Goal: Task Accomplishment & Management: Complete application form

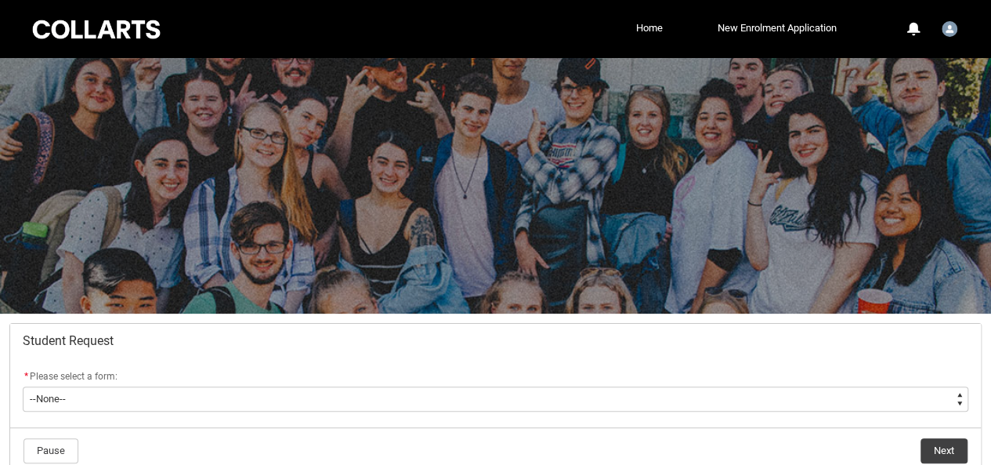
scroll to position [118, 0]
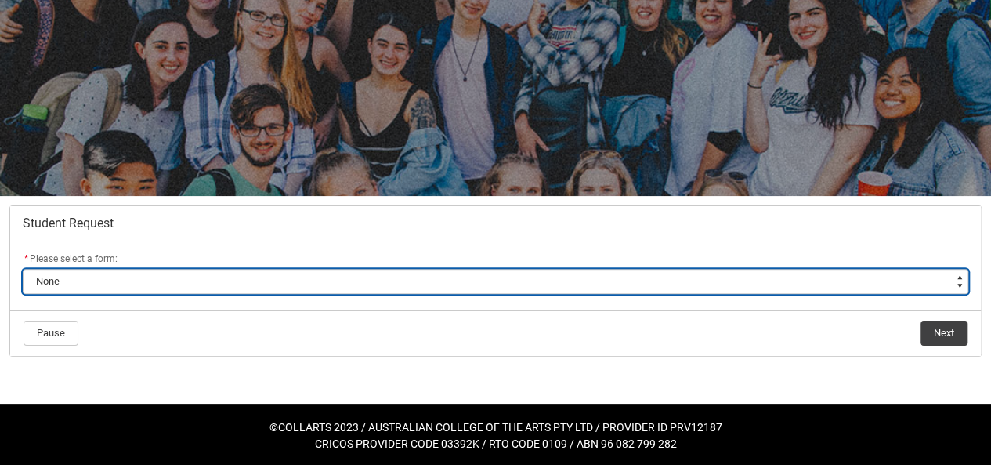
click at [135, 286] on select "--None-- Academic Transcript Application to Appeal Assignment Extension Change …" at bounding box center [496, 281] width 946 height 25
type lightning-select "Assignment_Extension_Choice"
click at [23, 269] on select "--None-- Academic Transcript Application to Appeal Assignment Extension Change …" at bounding box center [496, 281] width 946 height 25
select select "Assignment_Extension_Choice"
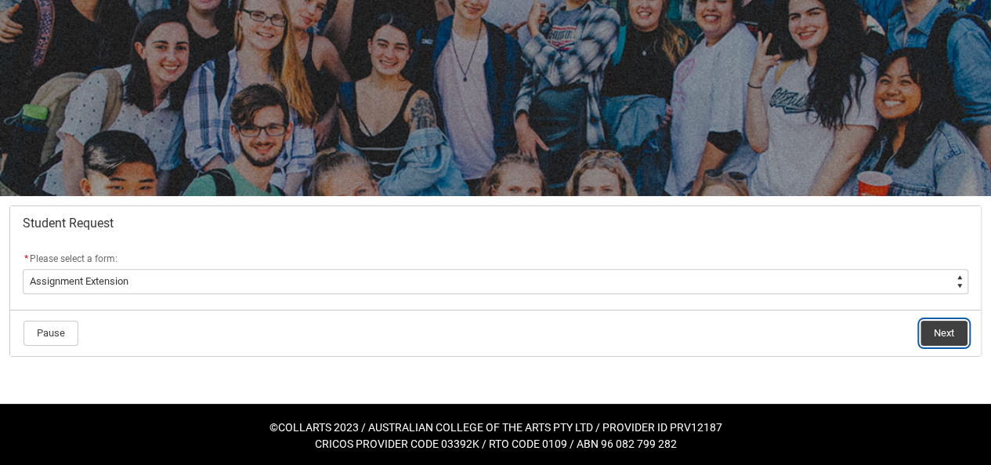
click at [942, 337] on button "Next" at bounding box center [944, 332] width 47 height 25
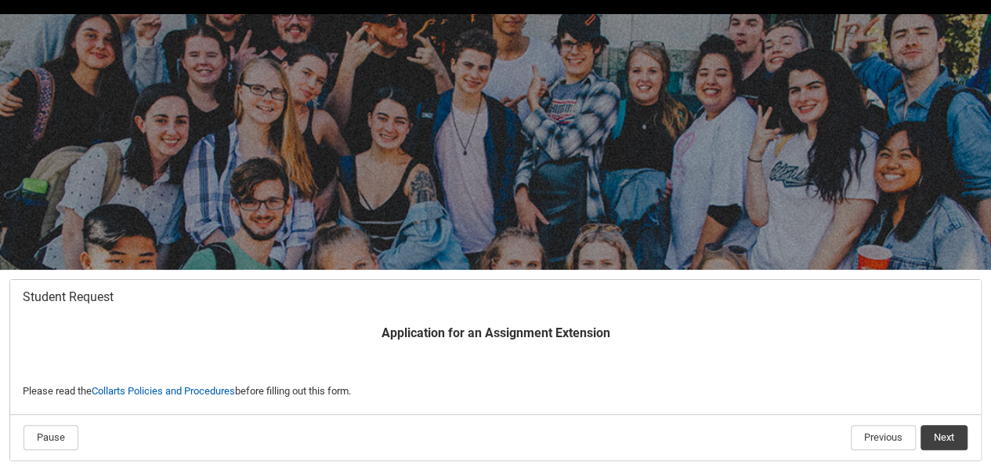
scroll to position [147, 0]
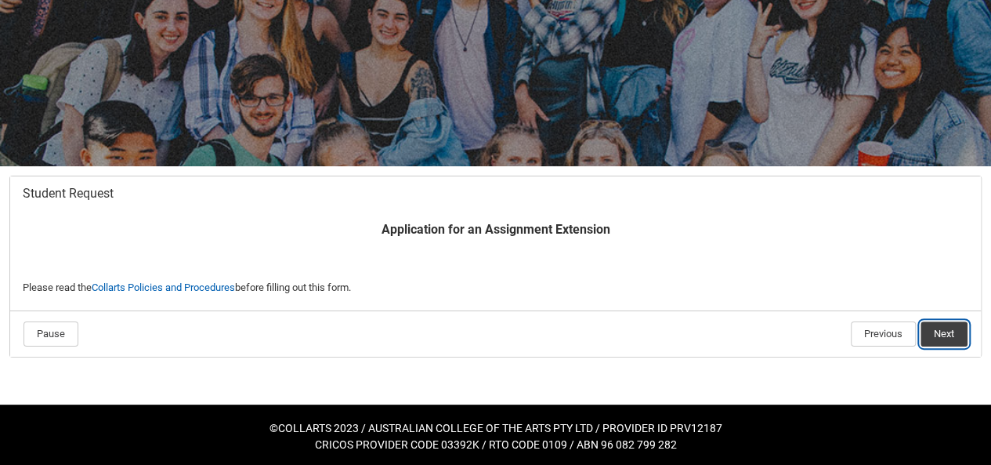
click at [942, 329] on button "Next" at bounding box center [944, 333] width 47 height 25
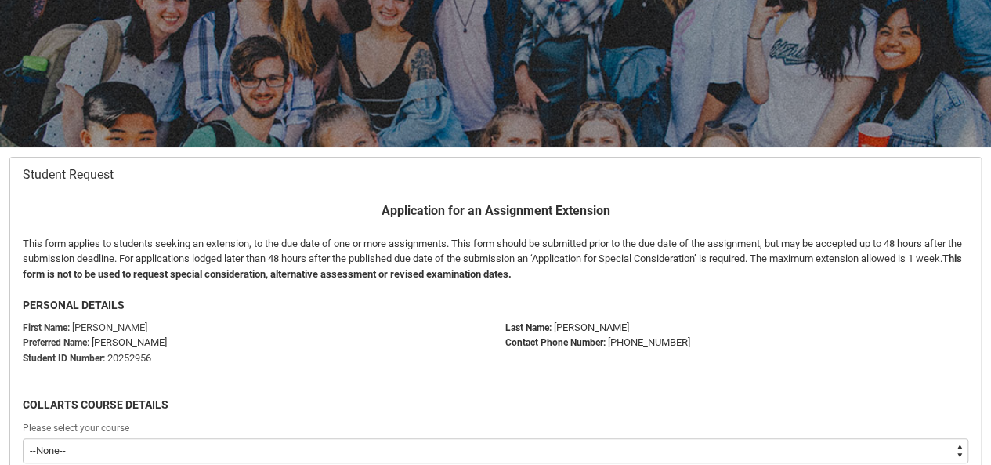
scroll to position [327, 0]
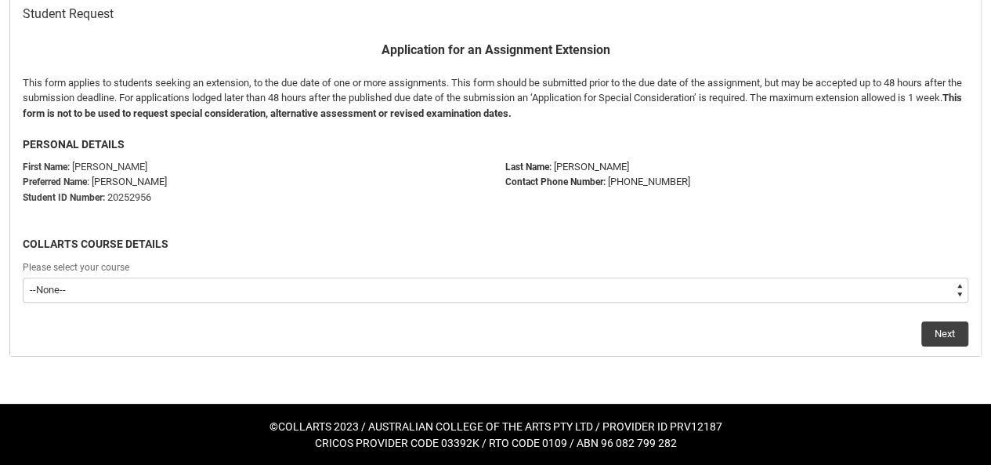
click at [346, 290] on select "--None-- Bachelor of Arts (Interior Design)" at bounding box center [496, 289] width 946 height 25
type lightning-select "recordPicklist_ProgramEnrollment.a0jOZ000004J0tFYAS"
click at [23, 277] on select "--None-- Bachelor of Arts (Interior Design)" at bounding box center [496, 289] width 946 height 25
select select "recordPicklist_ProgramEnrollment.a0jOZ000004J0tFYAS"
click at [943, 338] on button "Next" at bounding box center [944, 333] width 47 height 25
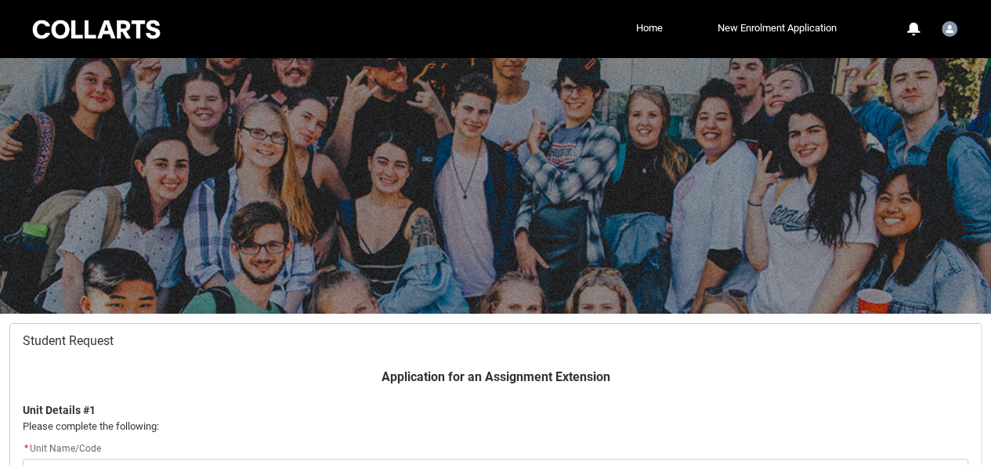
scroll to position [166, 0]
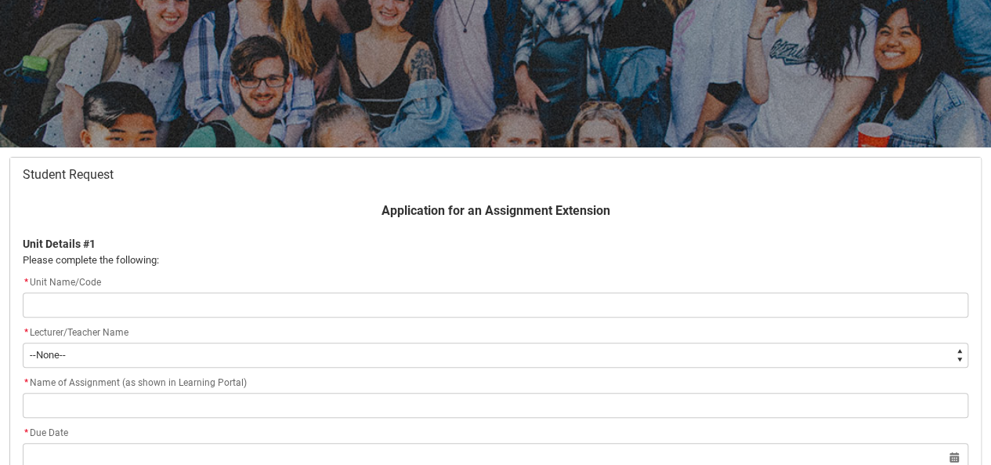
click at [236, 313] on input "Redu_Student_Request flow" at bounding box center [496, 304] width 946 height 25
click at [193, 302] on input "Redu_Student_Request flow" at bounding box center [496, 304] width 946 height 25
type lightning-primitive-input-simple "t"
type input "t"
type lightning-primitive-input-simple "c"
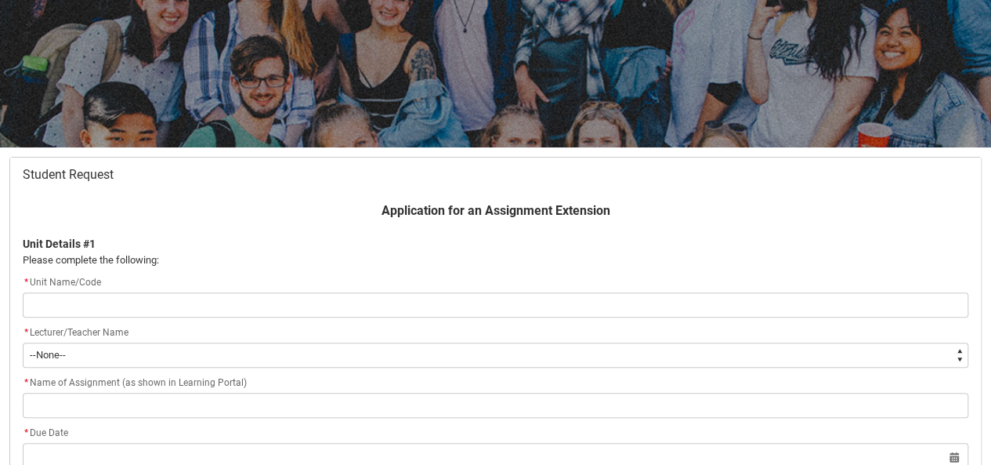
type input "c"
type lightning-primitive-input-simple "cr"
type input "cr"
type lightning-primitive-input-simple "cre"
type input "cre"
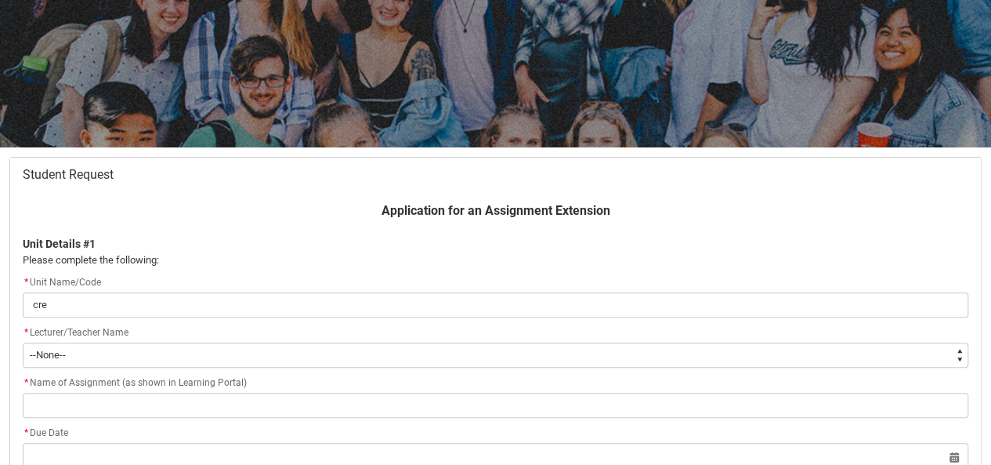
type lightning-primitive-input-simple "crea"
type input "crea"
type lightning-primitive-input-simple "creat"
type input "creat"
type lightning-primitive-input-simple "creati"
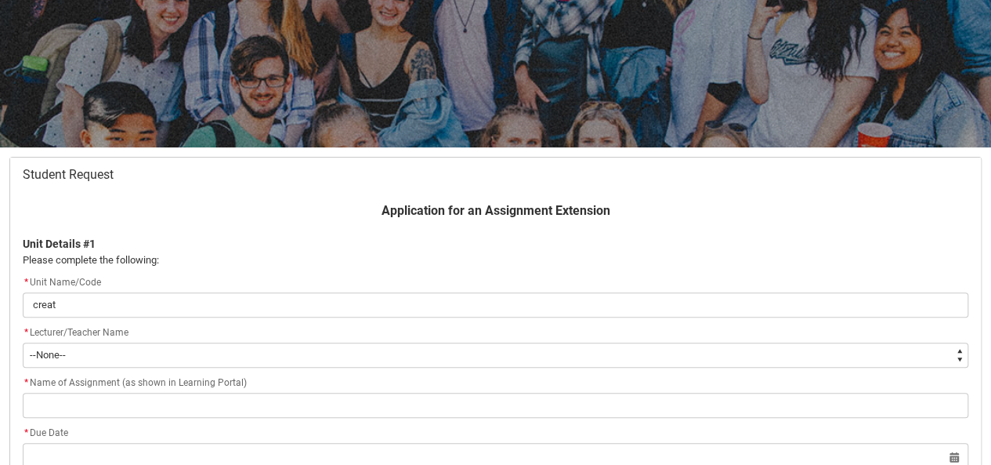
type input "creati"
type lightning-primitive-input-simple "creativ"
type input "creativ"
type lightning-primitive-input-simple "creative"
type input "creative"
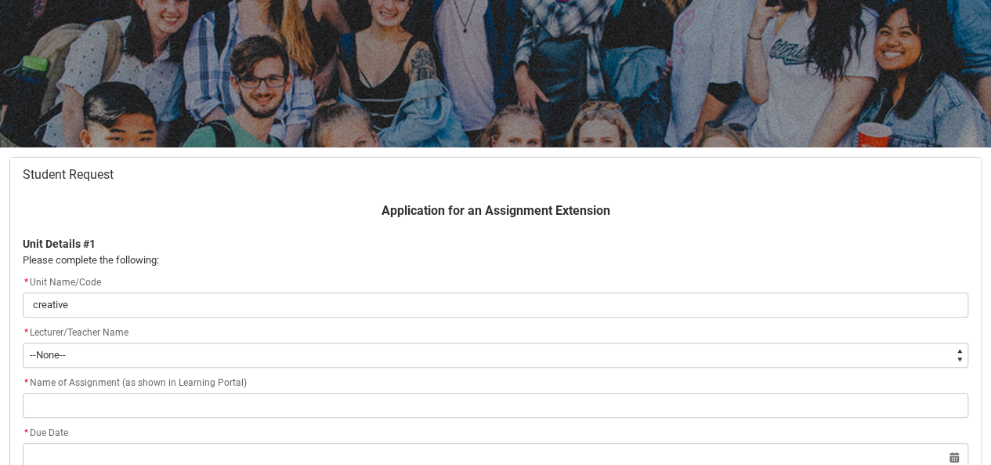
type lightning-primitive-input-simple "creative"
type input "creative"
type lightning-primitive-input-simple "creative t"
type input "creative t"
type lightning-primitive-input-simple "creative th"
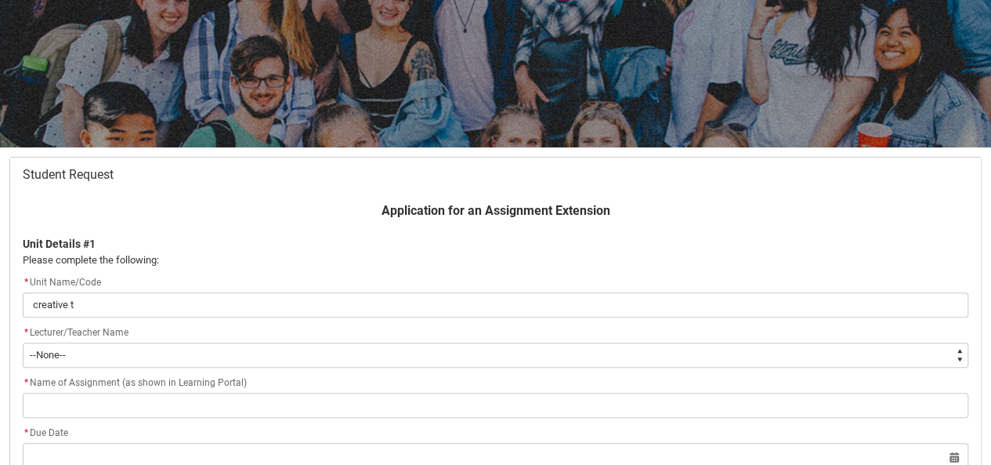
type input "creative th"
type lightning-primitive-input-simple "creative the"
type input "creative the"
type lightning-primitive-input-simple "creative theo"
type input "creative theo"
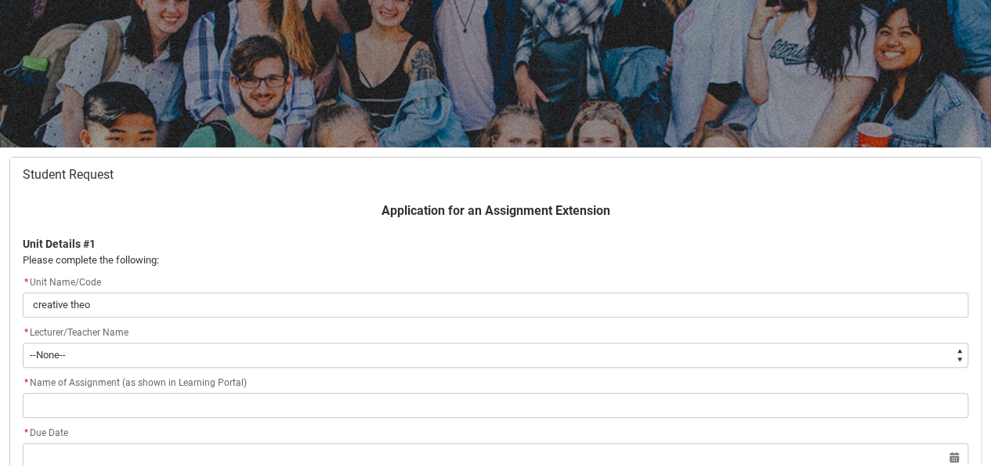
type lightning-primitive-input-simple "creative theor"
type input "creative theor"
type lightning-primitive-input-simple "creative theoru"
type input "creative theoru"
type lightning-primitive-input-simple "creative theor"
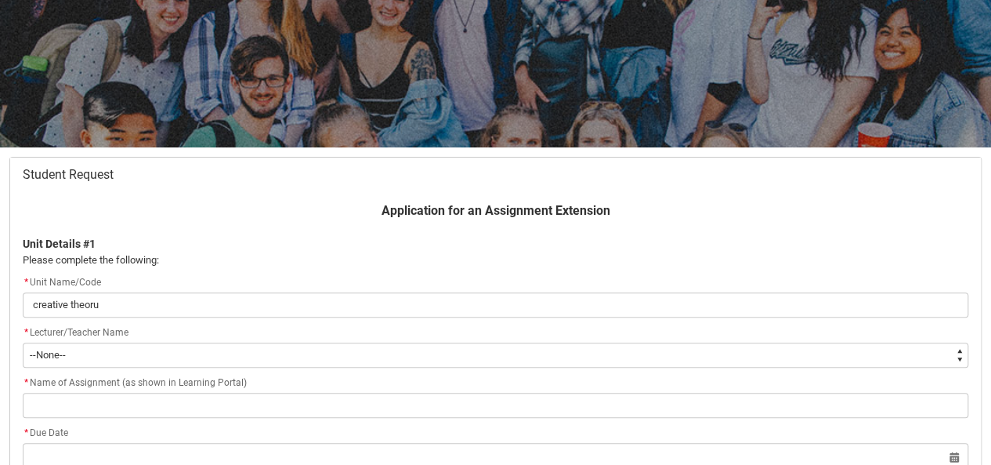
type input "creative theor"
type lightning-primitive-input-simple "creative theory"
type input "creative theory"
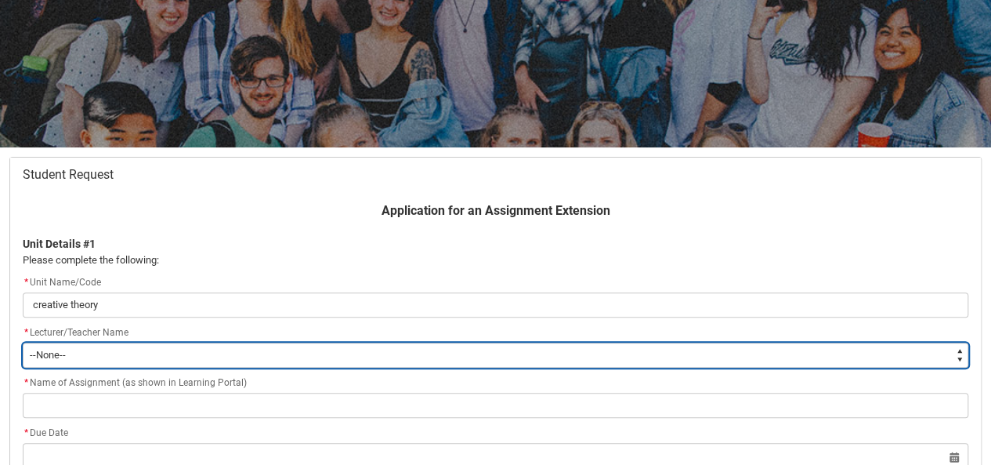
click at [77, 354] on select "--None-- [PERSON_NAME] [PERSON_NAME] [PERSON_NAME] [PERSON_NAME] [PERSON_NAME] …" at bounding box center [496, 354] width 946 height 25
type lightning-select "Faculty_NamefromNtoZ.0035g00000b9AZ4AAM"
click at [23, 342] on select "--None-- [PERSON_NAME] [PERSON_NAME] [PERSON_NAME] [PERSON_NAME] [PERSON_NAME] …" at bounding box center [496, 354] width 946 height 25
select select "Faculty_NamefromNtoZ.0035g00000b9AZ4AAM"
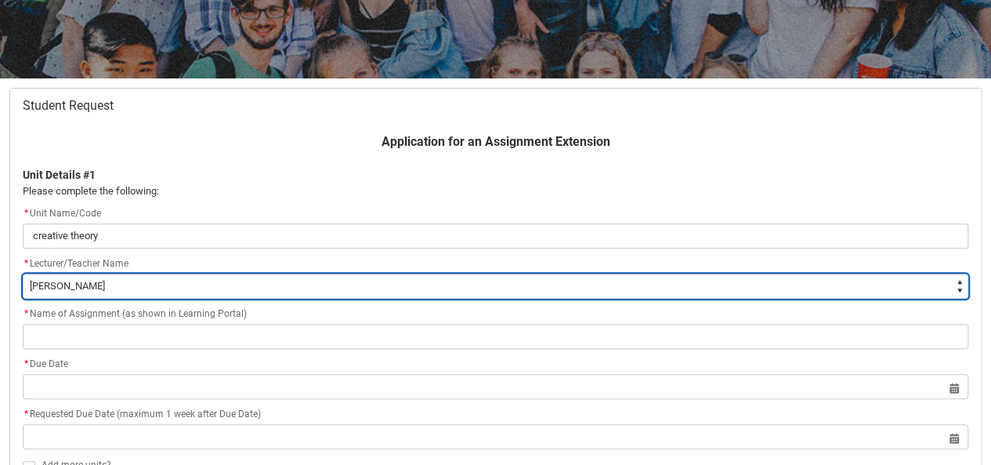
scroll to position [236, 0]
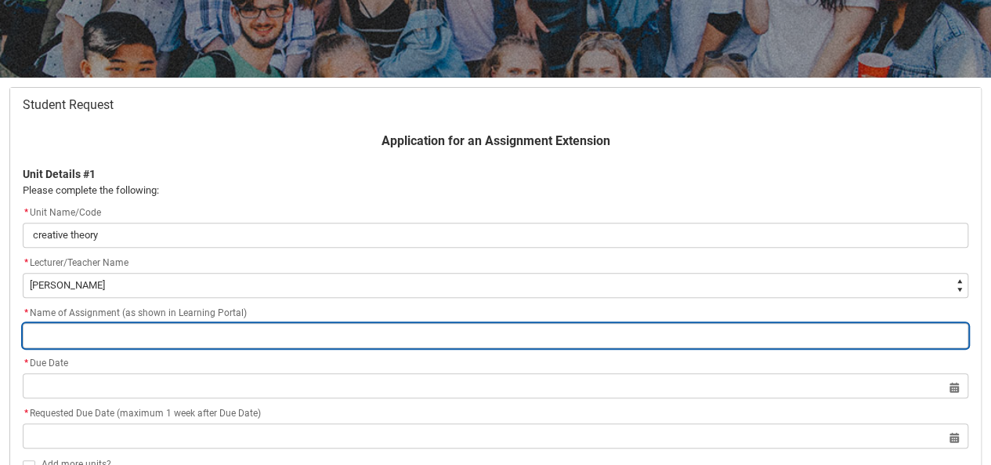
click at [124, 333] on input "Redu_Student_Request flow" at bounding box center [496, 335] width 946 height 25
type lightning-primitive-input-simple "2"
type input "2"
type lightning-primitive-input-simple "22"
type input "22"
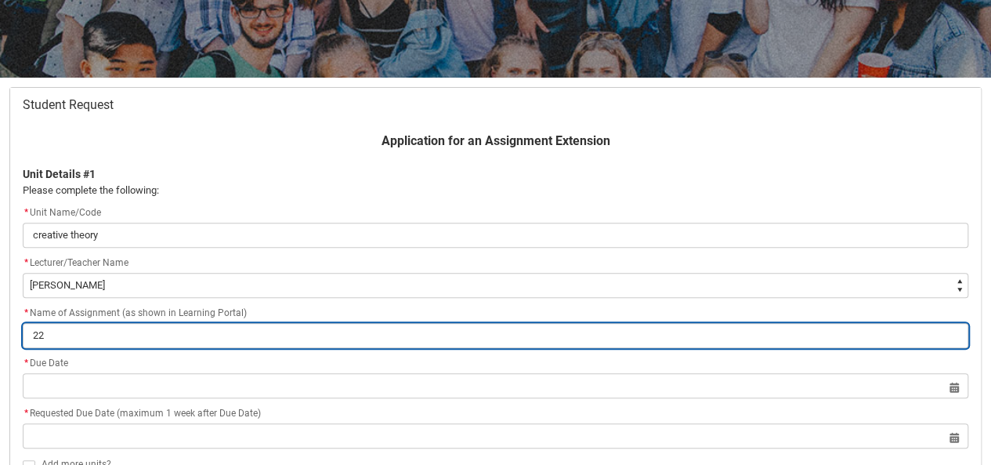
type lightning-primitive-input-simple "2"
type input "2"
type lightning-primitive-input-simple "1"
type input "1"
type lightning-primitive-input-simple "11"
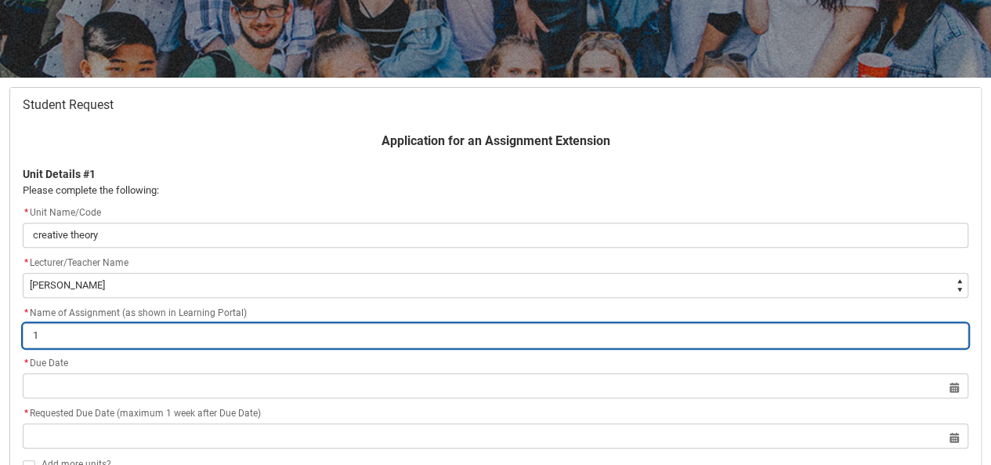
type input "11"
type lightning-primitive-input-simple "111"
type input "111"
type lightning-primitive-input-simple "1111"
type input "1111"
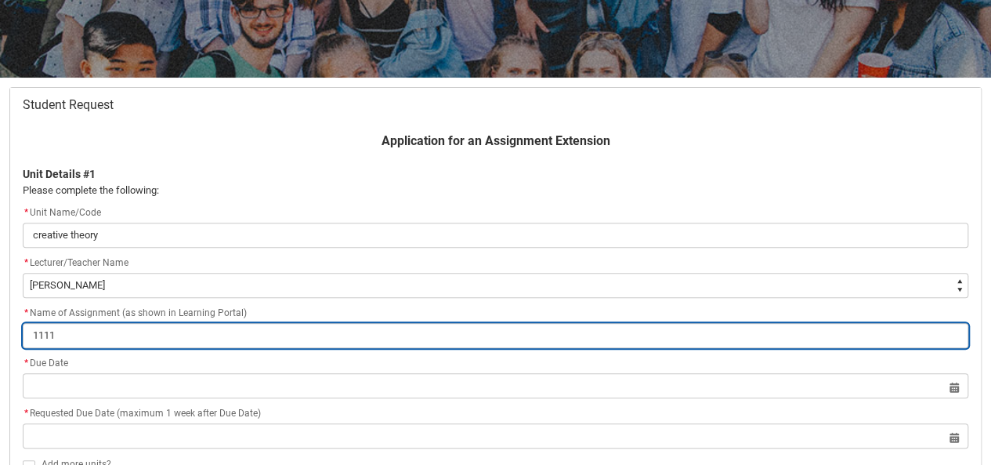
type lightning-primitive-input-simple "11111"
type input "11111"
type lightning-primitive-input-simple "111111"
type input "111111"
type lightning-primitive-input-simple "1111111"
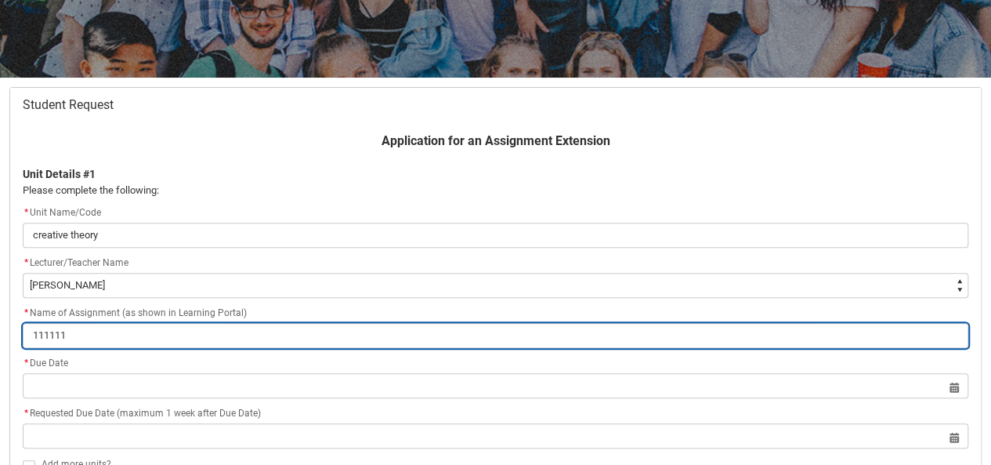
type input "1111111"
type lightning-primitive-input-simple "11111111"
type input "11111111"
type lightning-primitive-input-simple "111111111"
type input "111111111"
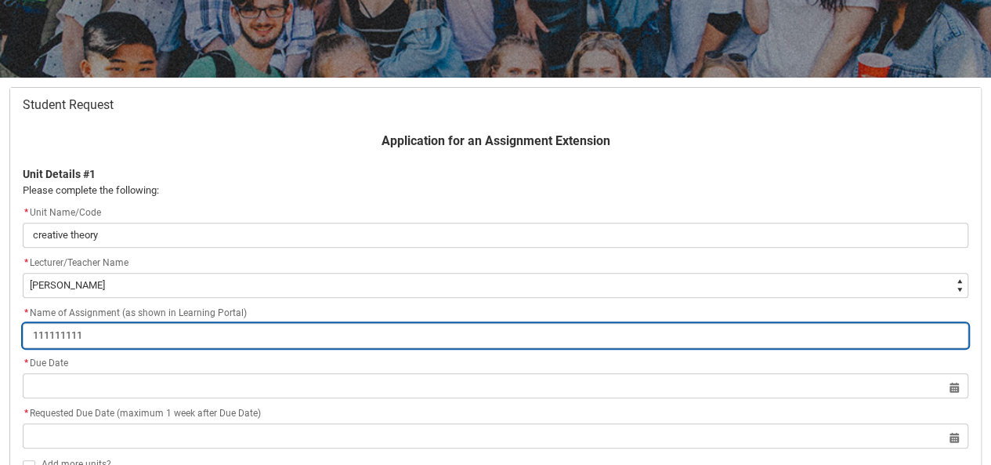
type lightning-primitive-input-simple "1111111111"
type input "1111111111"
type lightning-primitive-input-simple "11111111111"
type input "11111111111"
type lightning-primitive-input-simple "111111111111"
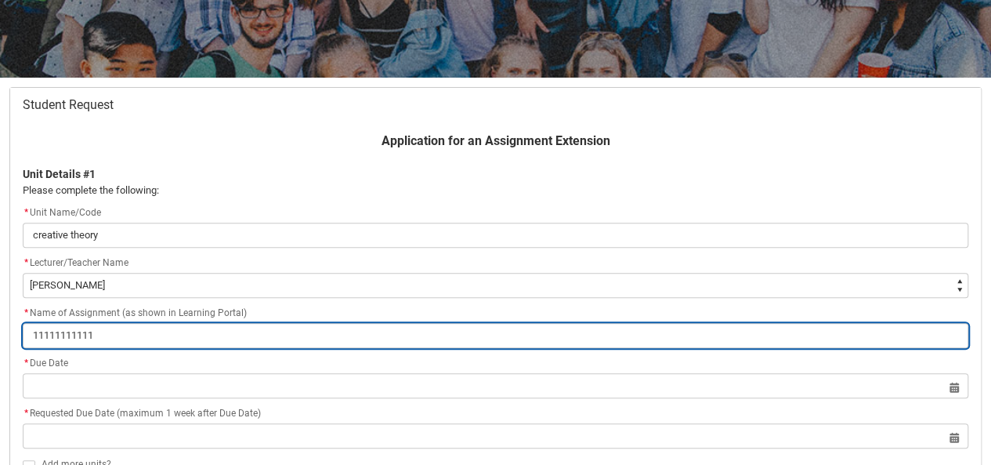
type input "111111111111"
type lightning-primitive-input-simple "1111111111111"
type input "1111111111111"
type lightning-primitive-input-simple "11111111111111"
type input "11111111111111"
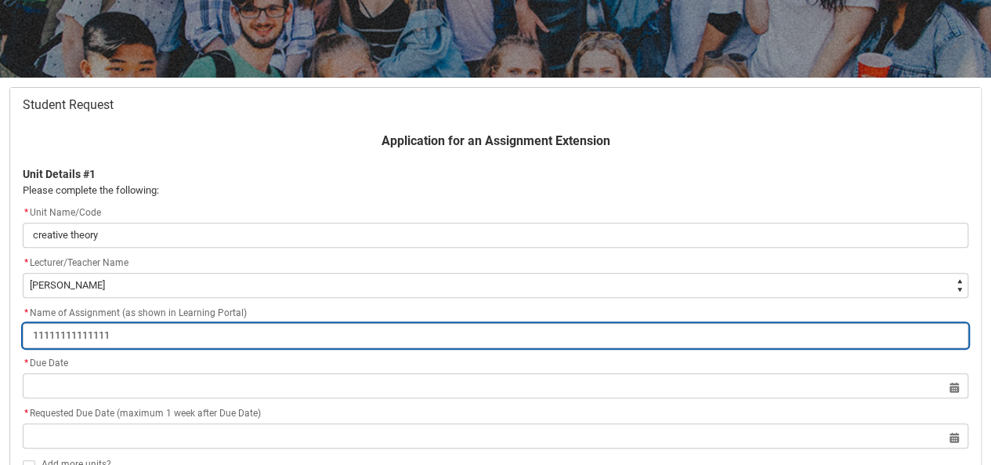
type lightning-primitive-input-simple "111111111111111"
type input "111111111111111"
type lightning-primitive-input-simple "1111111111111111"
type input "1111111111111111"
type lightning-primitive-input-simple "11111111111111111"
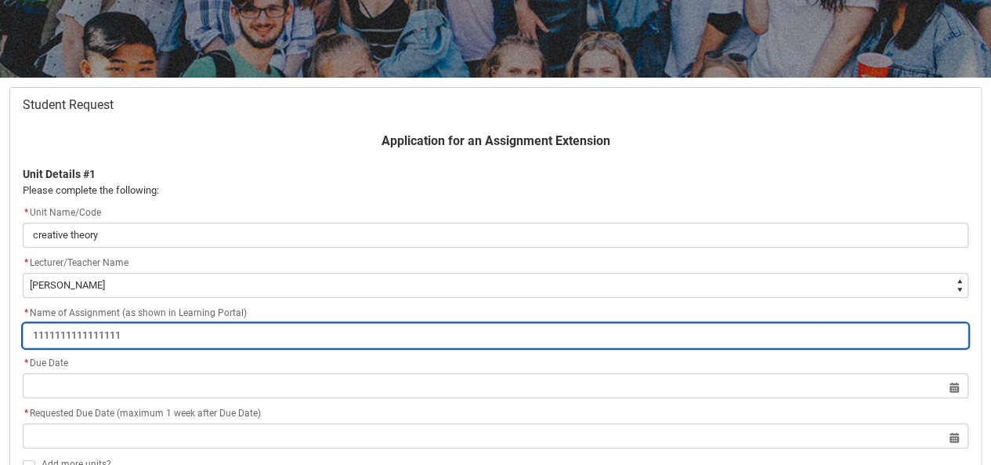
type input "11111111111111111"
type lightning-primitive-input-simple "111111111111111111"
type input "111111111111111111"
type lightning-primitive-input-simple "1111111111111111111"
type input "1111111111111111111"
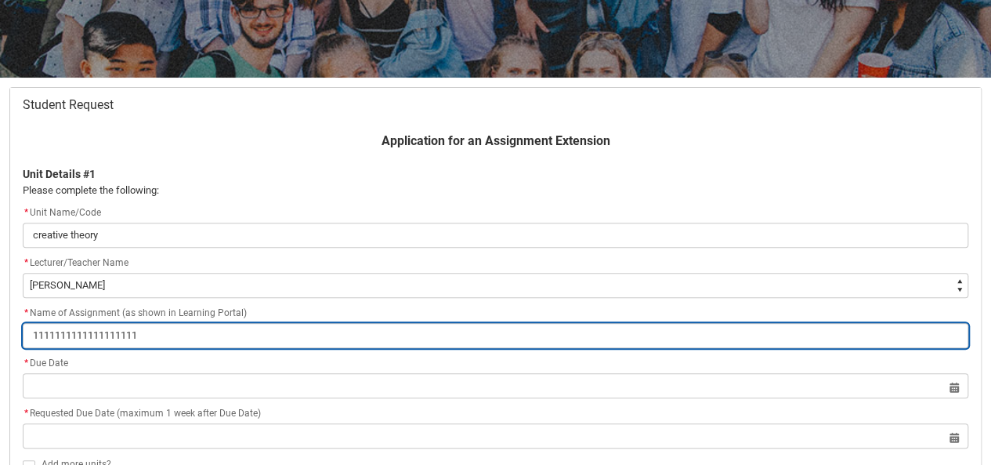
type lightning-primitive-input-simple "11111111111111111111"
type input "11111111111111111111"
type lightning-primitive-input-simple "111111111111111111111"
type input "111111111111111111111"
type lightning-primitive-input-simple "1111111111111111111111"
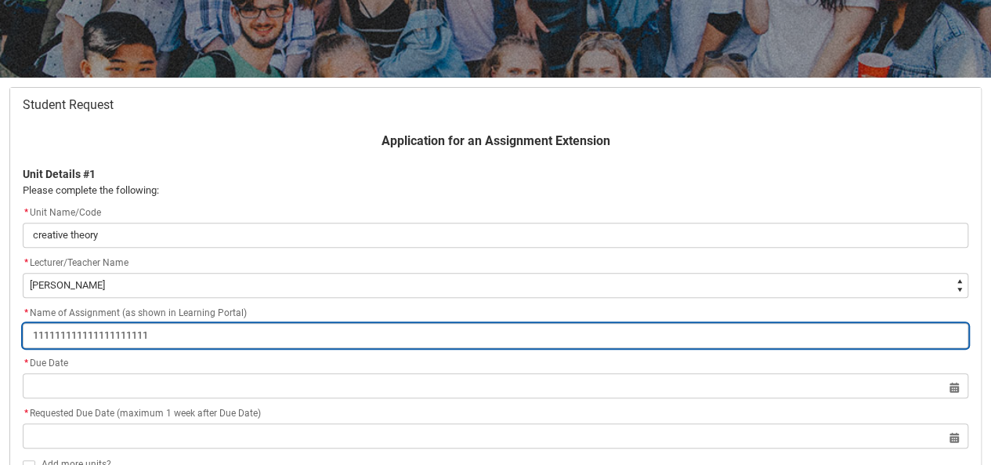
type input "1111111111111111111111"
type lightning-primitive-input-simple "11111111111111111111111"
type input "11111111111111111111111"
type lightning-primitive-input-simple "111111111111111111111111"
type input "111111111111111111111111"
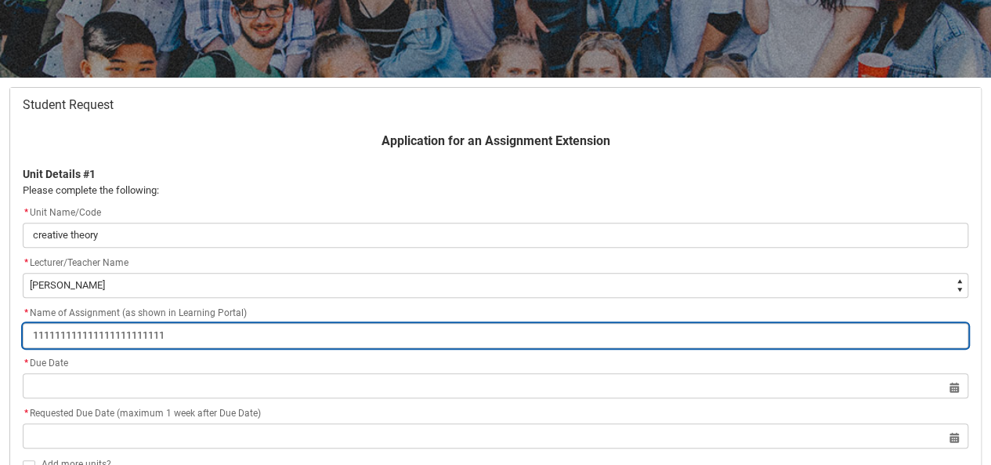
type lightning-primitive-input-simple "1111111111111111111111111"
type input "1111111111111111111111111"
type lightning-primitive-input-simple "11111111111111111111111111"
type input "11111111111111111111111111"
type lightning-primitive-input-simple "111111111111111111111111111"
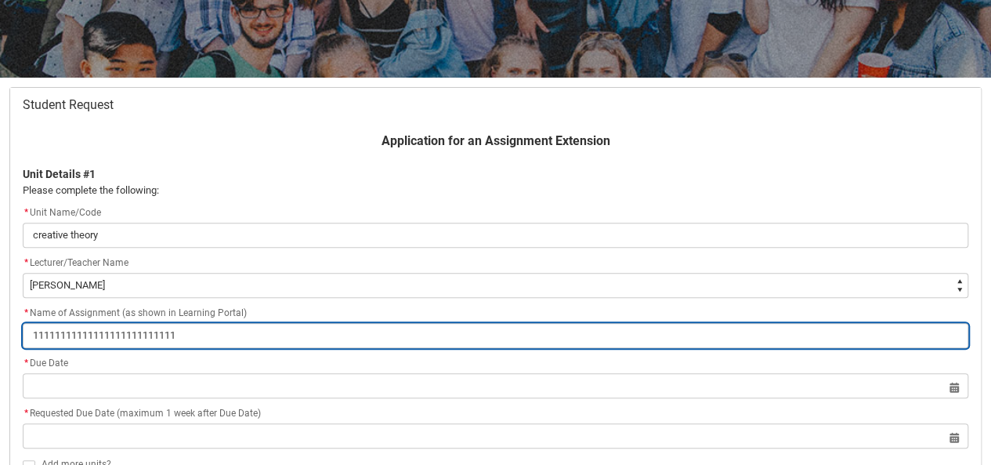
type input "111111111111111111111111111"
type lightning-primitive-input-simple "1111111111111111111111111111"
type input "1111111111111111111111111111"
type lightning-primitive-input-simple "11111111111111111111111111111"
type input "11111111111111111111111111111"
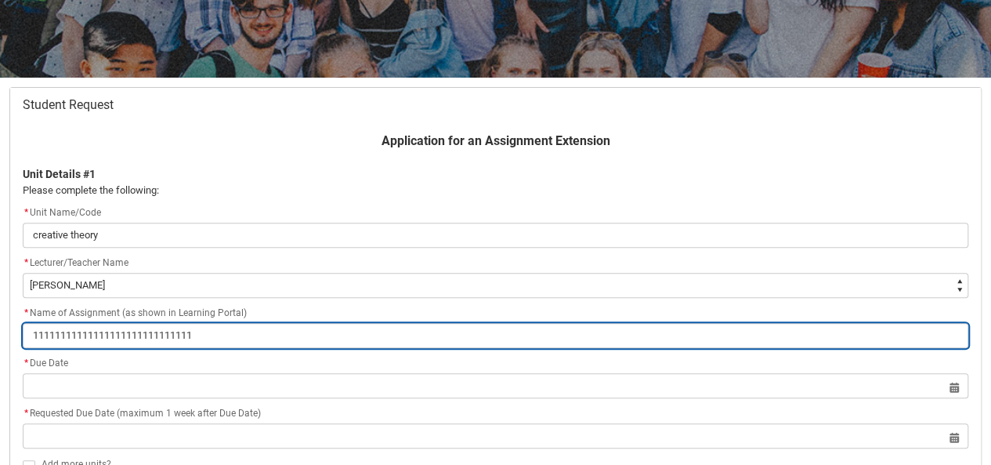
type lightning-primitive-input-simple "111111111111111111111111111111"
type input "111111111111111111111111111111"
type lightning-primitive-input-simple "1111111111111111111111111111111"
type input "1111111111111111111111111111111"
type lightning-primitive-input-simple "11111111111111111111111111111111"
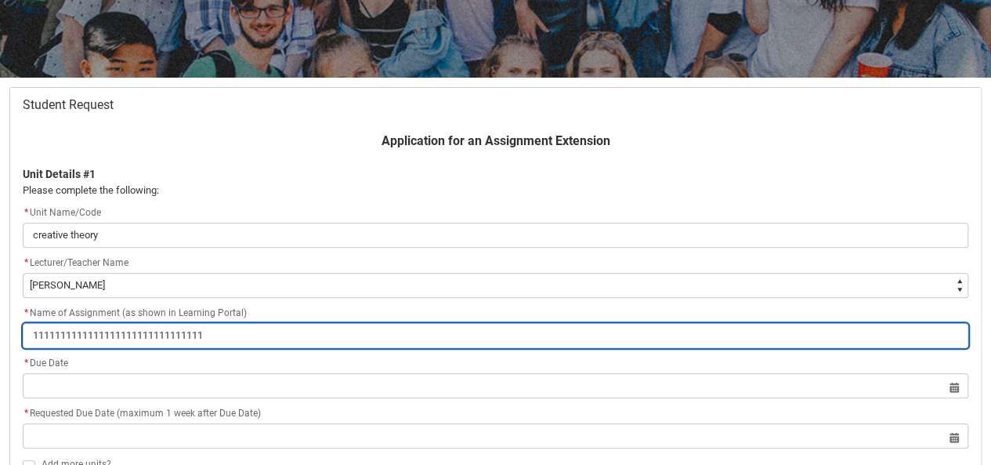
type input "11111111111111111111111111111111"
type lightning-primitive-input-simple "111111111111111111111111111111111"
type input "111111111111111111111111111111111"
type lightning-primitive-input-simple "1111111111111111111111111111111111"
type input "1111111111111111111111111111111111"
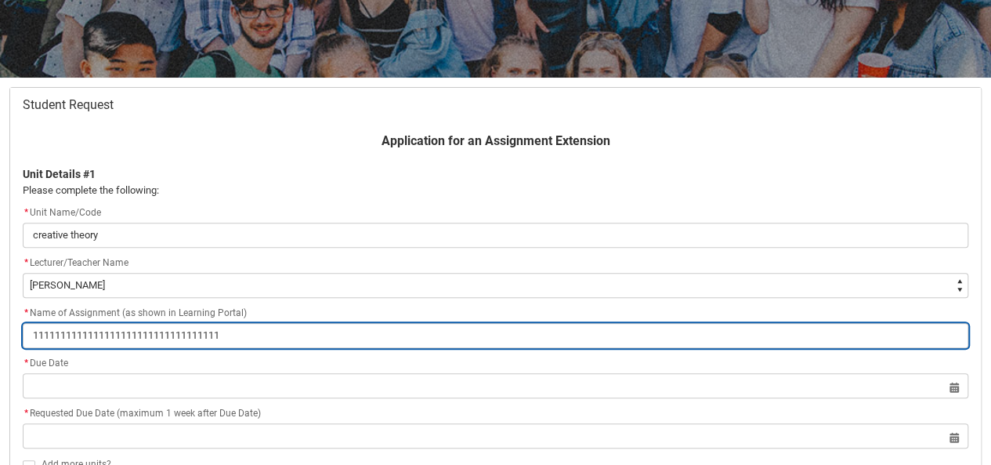
type lightning-primitive-input-simple "11111111111111111111111111111111111"
type input "11111111111111111111111111111111111"
type lightning-primitive-input-simple "111111111111111111111111111111111111"
type input "111111111111111111111111111111111111"
type lightning-primitive-input-simple "1111111111111111111111111111111111111"
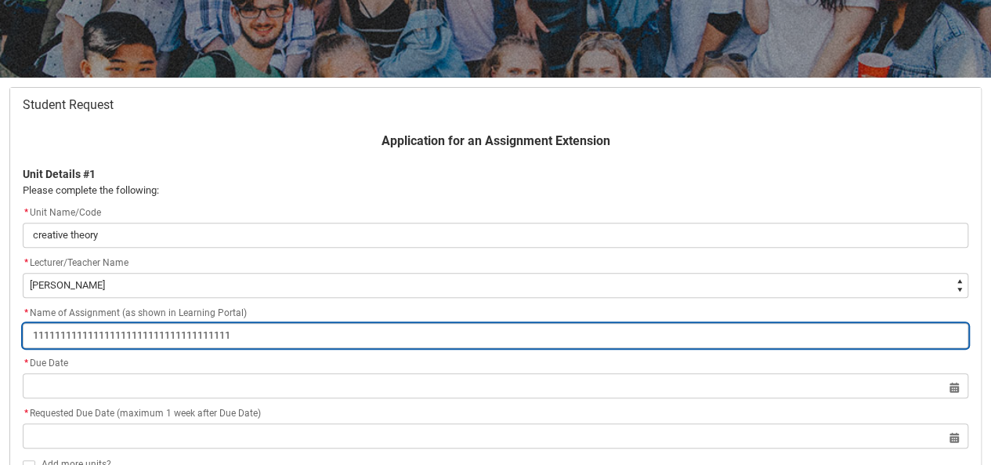
type input "1111111111111111111111111111111111111"
type lightning-primitive-input-simple "11111111111111111111111111111111111111"
type input "11111111111111111111111111111111111111"
type lightning-primitive-input-simple "111111111111111111111111111111111111111"
type input "111111111111111111111111111111111111111"
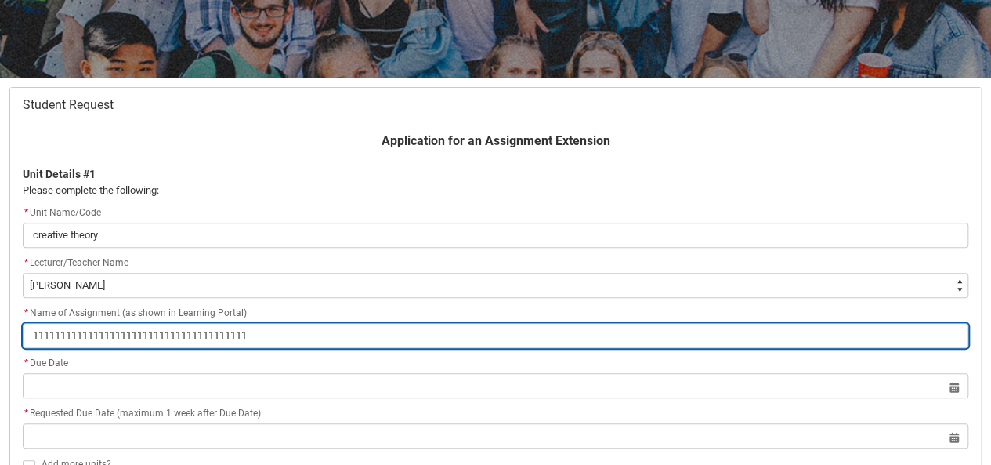
type lightning-primitive-input-simple "1111111111111111111111111111111111111111"
type input "1111111111111111111111111111111111111111"
type lightning-primitive-input-simple "11111111111111111111111111111111111111111"
type input "11111111111111111111111111111111111111111"
type lightning-primitive-input-simple "111111111111111111111111111111111111111111"
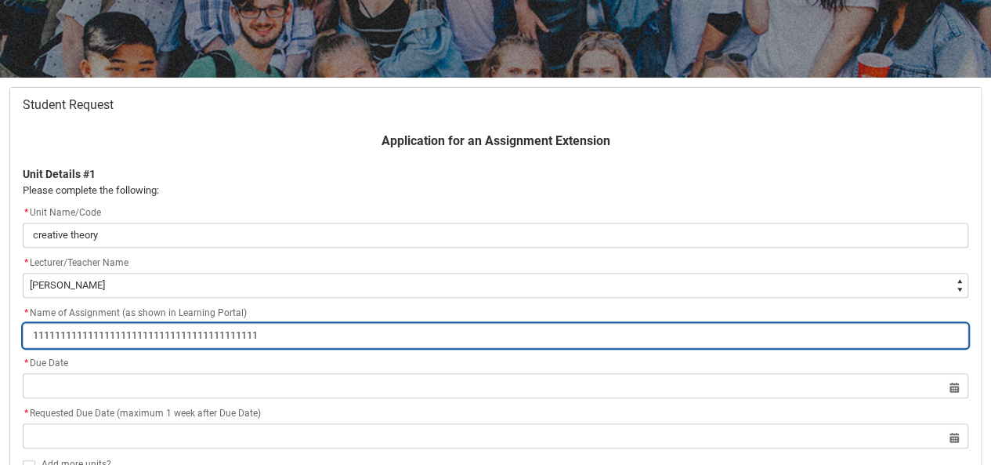
type input "111111111111111111111111111111111111111111"
type lightning-primitive-input-simple "11111111111111111111111111111111111111111"
type input "11111111111111111111111111111111111111111"
type lightning-primitive-input-simple "1111111111111111111111111111111111111111"
type input "1111111111111111111111111111111111111111"
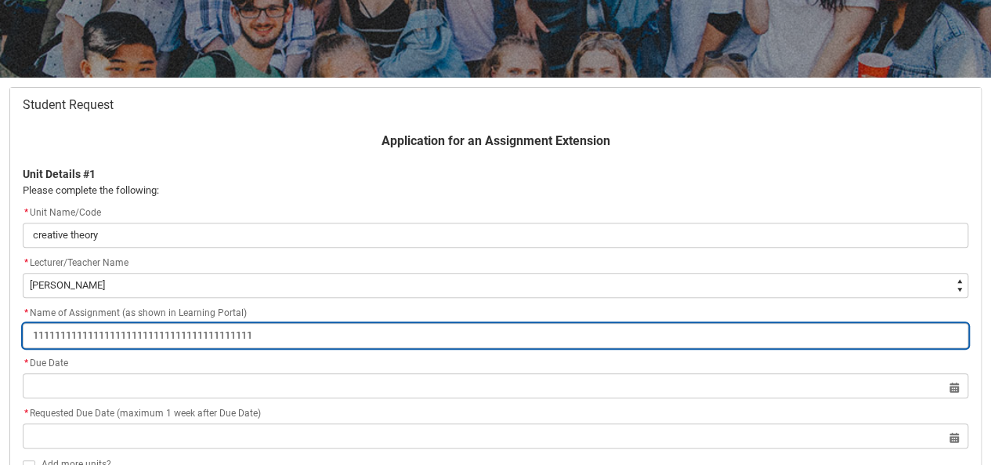
type lightning-primitive-input-simple "111111111111111111111111111111111111111"
type input "111111111111111111111111111111111111111"
type lightning-primitive-input-simple "11111111111111111111111111111111111111"
type input "11111111111111111111111111111111111111"
type lightning-primitive-input-simple "1111111111111111111111111111111111111"
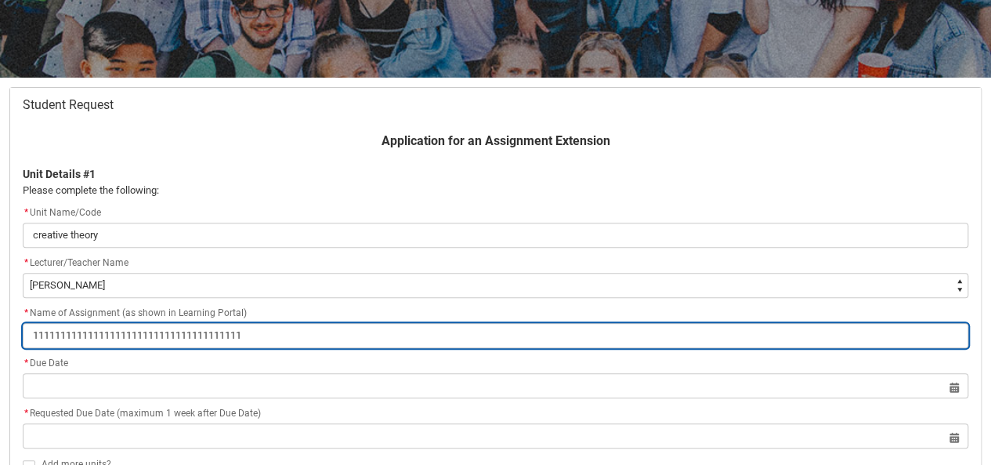
type input "1111111111111111111111111111111111111"
type lightning-primitive-input-simple "111111111111111111111111111111111111"
type input "111111111111111111111111111111111111"
type lightning-primitive-input-simple "11111111111111111111111111111111111"
type input "11111111111111111111111111111111111"
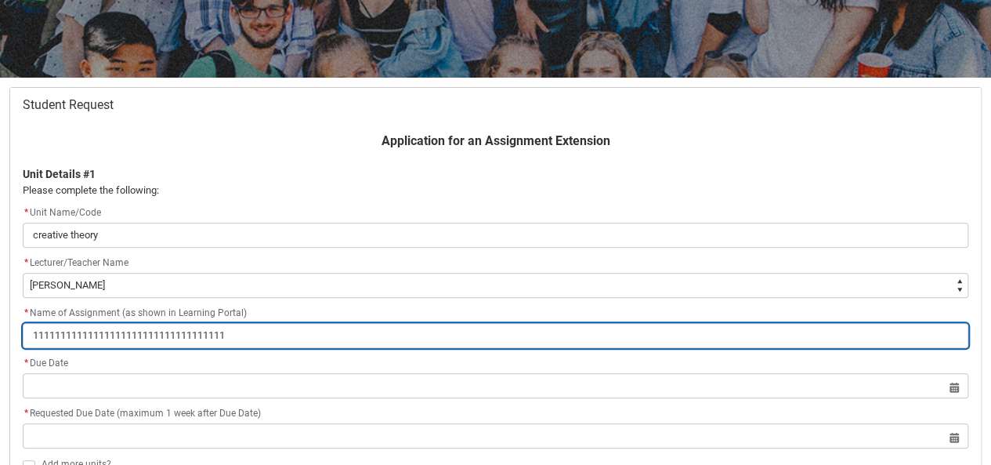
type lightning-primitive-input-simple "1111111111111111111111111111111111"
type input "1111111111111111111111111111111111"
type lightning-primitive-input-simple "111111111111111111111111111111111"
type input "111111111111111111111111111111111"
type lightning-primitive-input-simple "11111111111111111111111111111111"
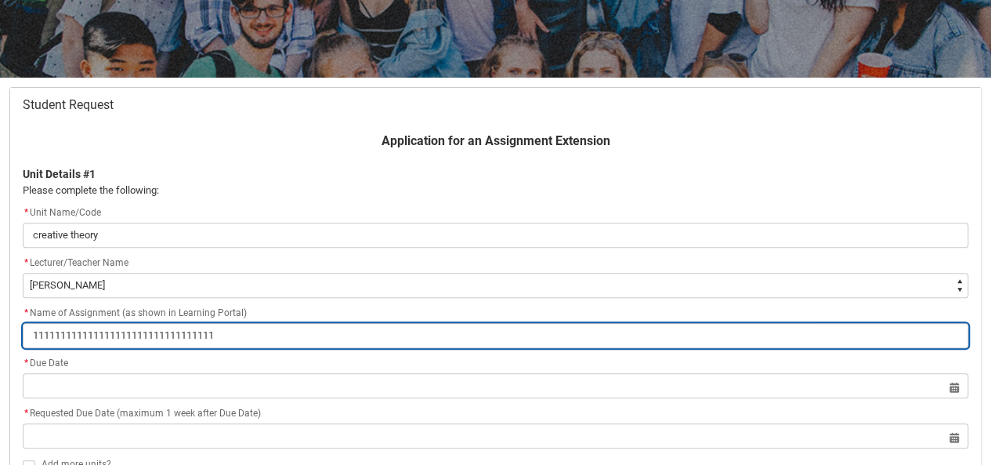
type input "11111111111111111111111111111111"
type lightning-primitive-input-simple "1111111111111111111111111111111"
type input "1111111111111111111111111111111"
type lightning-primitive-input-simple "111111111111111111111111111111"
type input "111111111111111111111111111111"
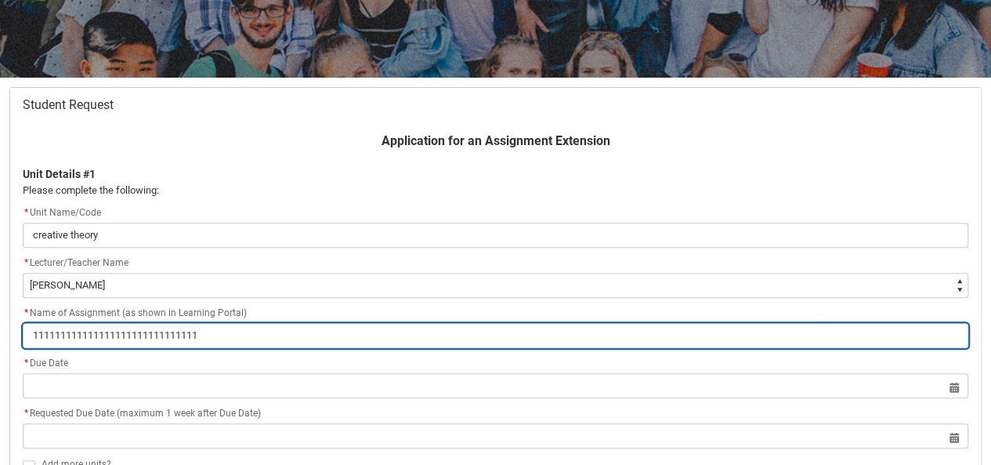
type lightning-primitive-input-simple "11111111111111111111111111111"
type input "11111111111111111111111111111"
type lightning-primitive-input-simple "1111111111111111111111111111"
type input "1111111111111111111111111111"
type lightning-primitive-input-simple "111111111111111111111111111"
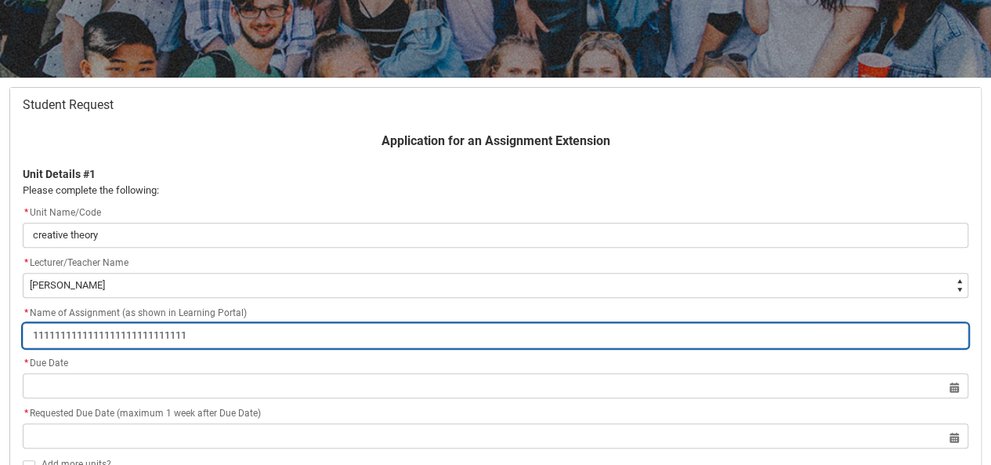
type input "111111111111111111111111111"
type lightning-primitive-input-simple "11111111111111111111111111"
type input "11111111111111111111111111"
type lightning-primitive-input-simple "1111111111111111111111111"
type input "1111111111111111111111111"
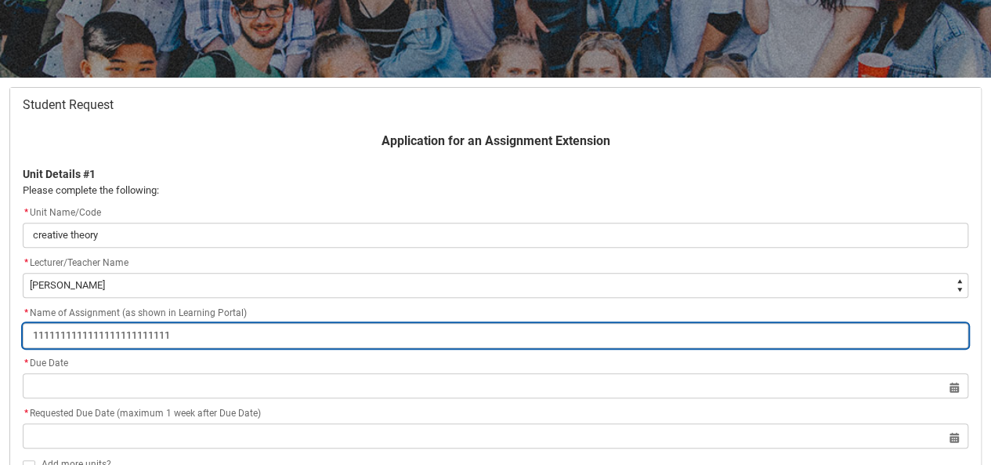
type lightning-primitive-input-simple "111111111111111111111111"
type input "111111111111111111111111"
type lightning-primitive-input-simple "11111111111111111111111"
type input "11111111111111111111111"
type lightning-primitive-input-simple "1111111111111111111111"
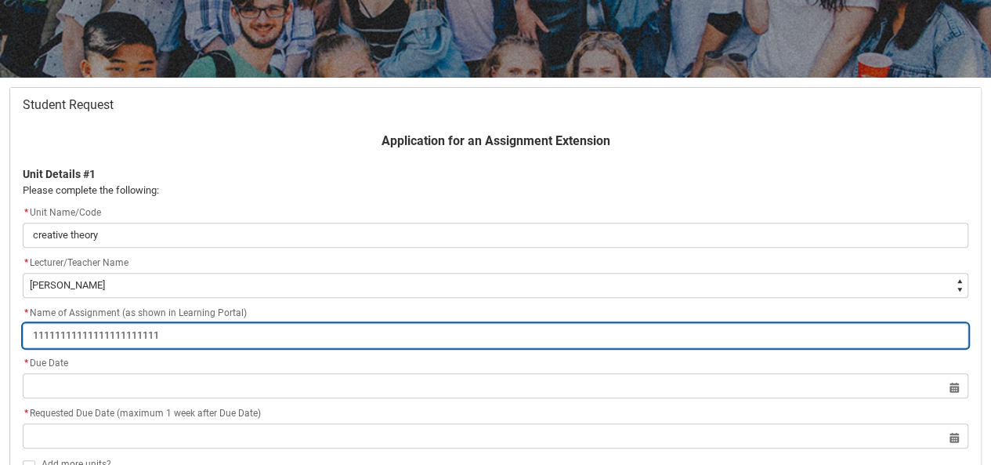
type input "1111111111111111111111"
type lightning-primitive-input-simple "111111111111111111111"
type input "111111111111111111111"
type lightning-primitive-input-simple "11111111111111111111"
type input "11111111111111111111"
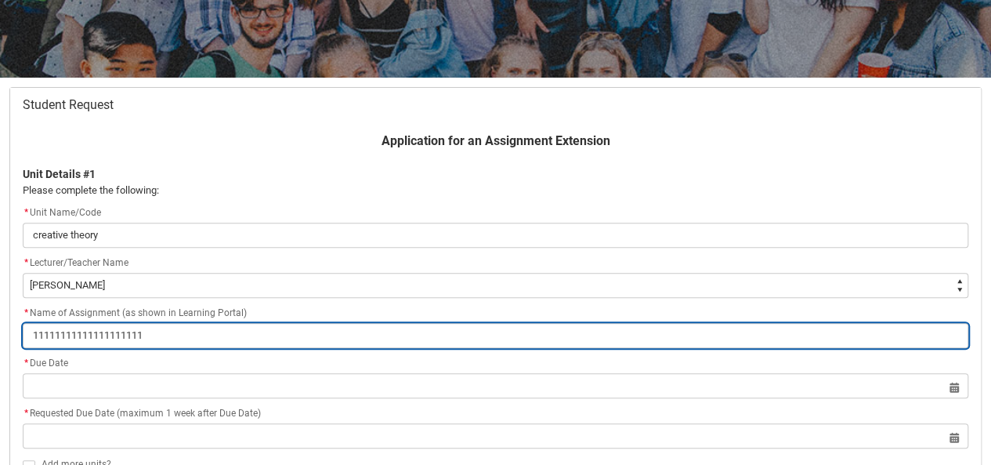
type lightning-primitive-input-simple "1111111111111111111"
type input "1111111111111111111"
type lightning-primitive-input-simple "111111111111111111"
type input "111111111111111111"
type lightning-primitive-input-simple "11111111111111111"
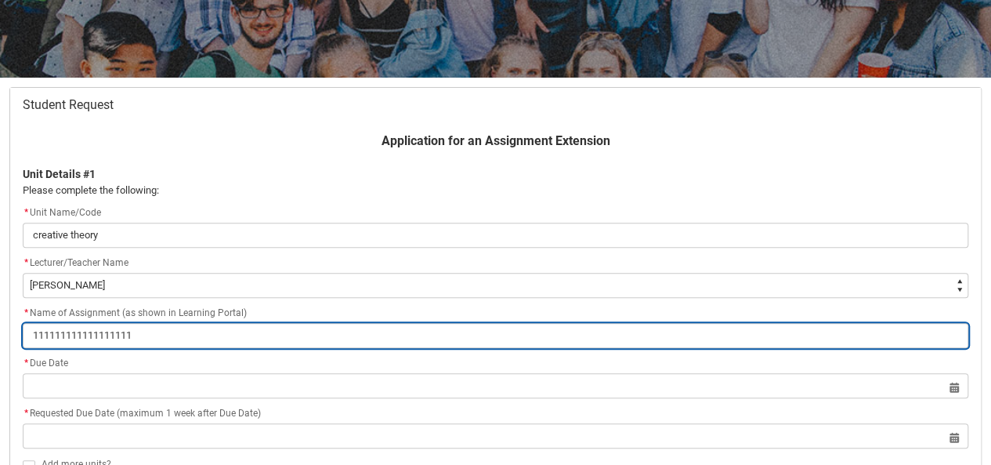
type input "11111111111111111"
type lightning-primitive-input-simple "1111111111111111"
type input "1111111111111111"
type lightning-primitive-input-simple "111111111111111"
type input "111111111111111"
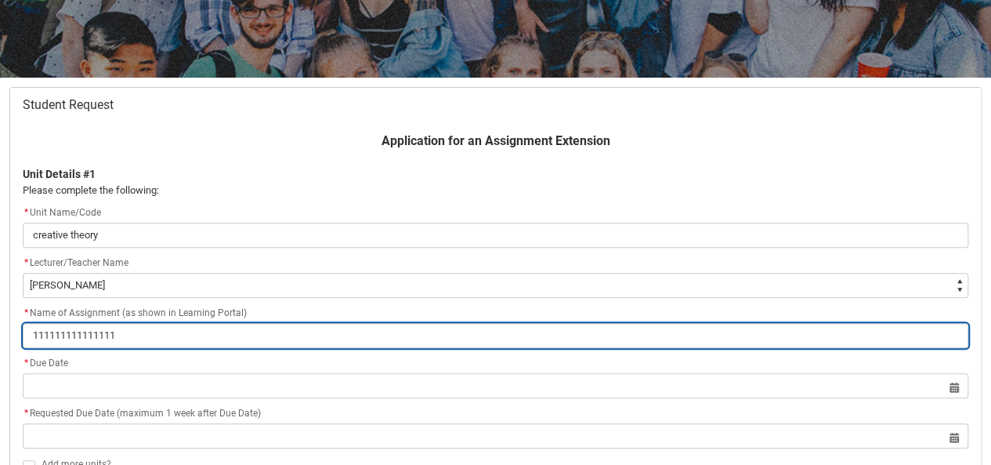
type lightning-primitive-input-simple "11111111111111"
type input "11111111111111"
type lightning-primitive-input-simple "1111111111111"
type input "1111111111111"
type lightning-primitive-input-simple "111111111111"
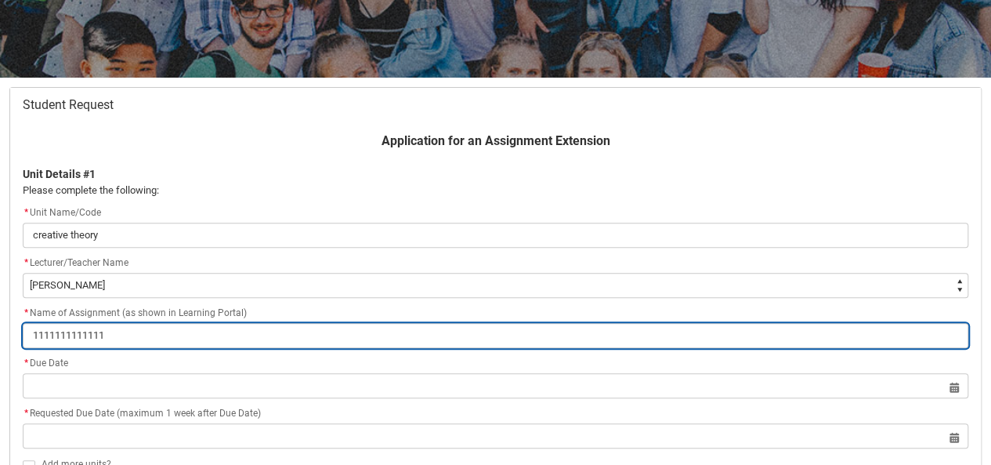
type input "111111111111"
type lightning-primitive-input-simple "11111111111"
type input "11111111111"
type lightning-primitive-input-simple "1111111111"
type input "1111111111"
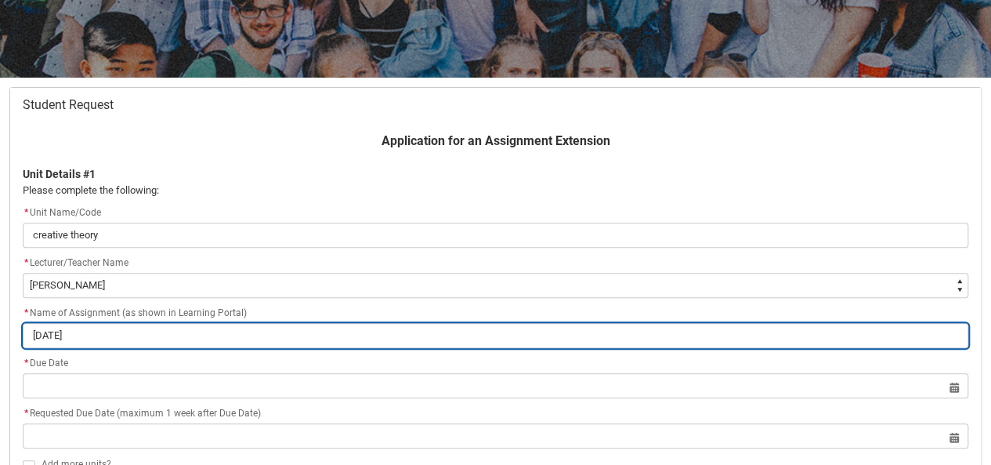
drag, startPoint x: 99, startPoint y: 331, endPoint x: 14, endPoint y: 335, distance: 85.4
click at [14, 335] on flowruntime-screen-field "* Name of Assignment (as shown in Learning Portal) [DATE]" at bounding box center [495, 329] width 964 height 50
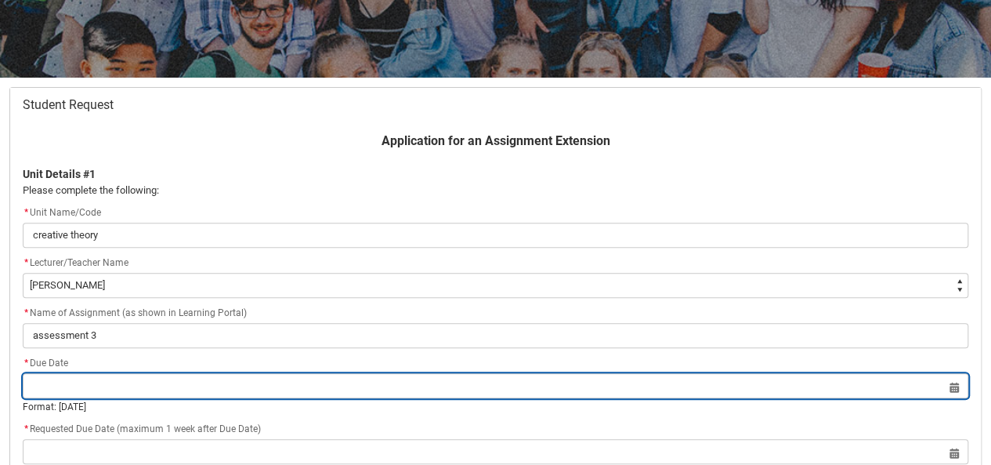
click at [57, 383] on input "Redu_Student_Request flow" at bounding box center [496, 385] width 946 height 25
click at [133, 394] on input "1111111" at bounding box center [496, 385] width 946 height 25
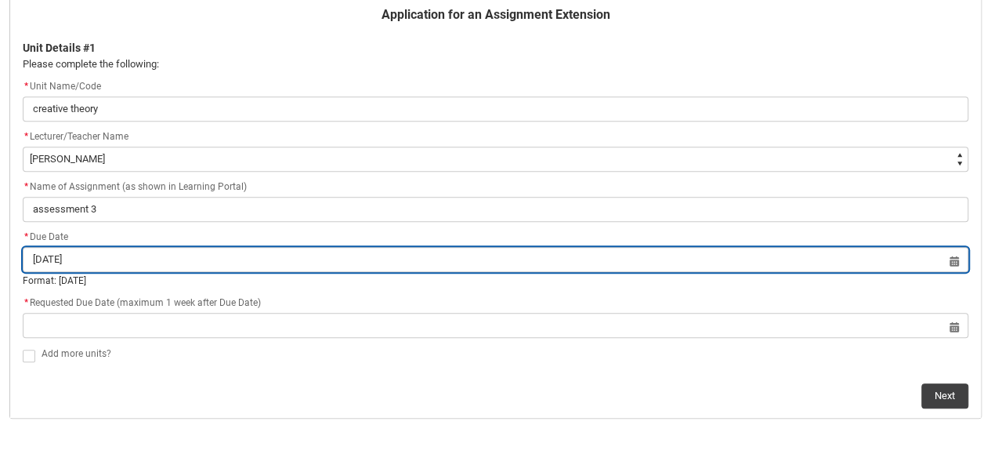
scroll to position [365, 0]
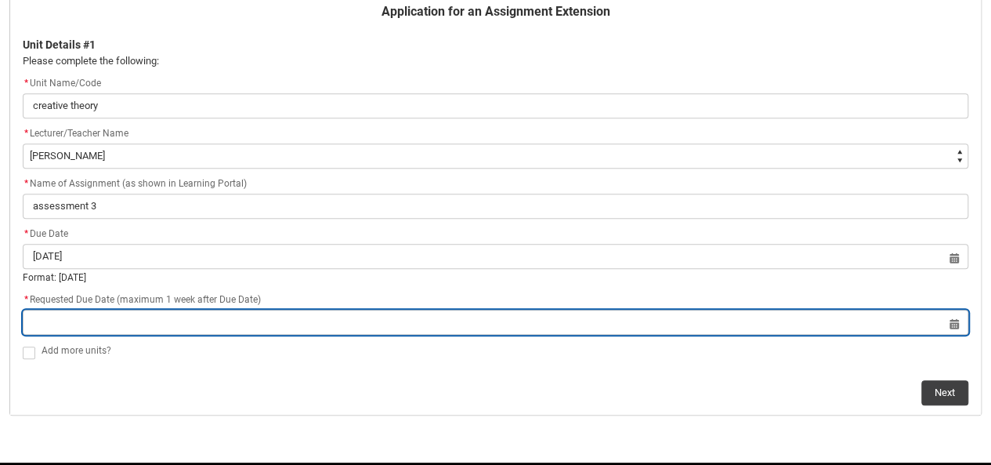
click at [110, 317] on input "Redu_Student_Request flow" at bounding box center [496, 321] width 946 height 25
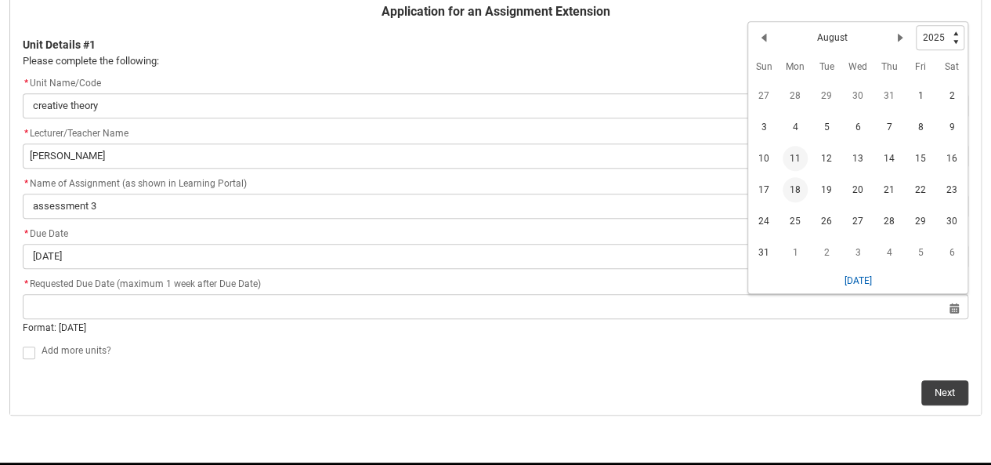
click at [796, 186] on span "18" at bounding box center [795, 189] width 25 height 25
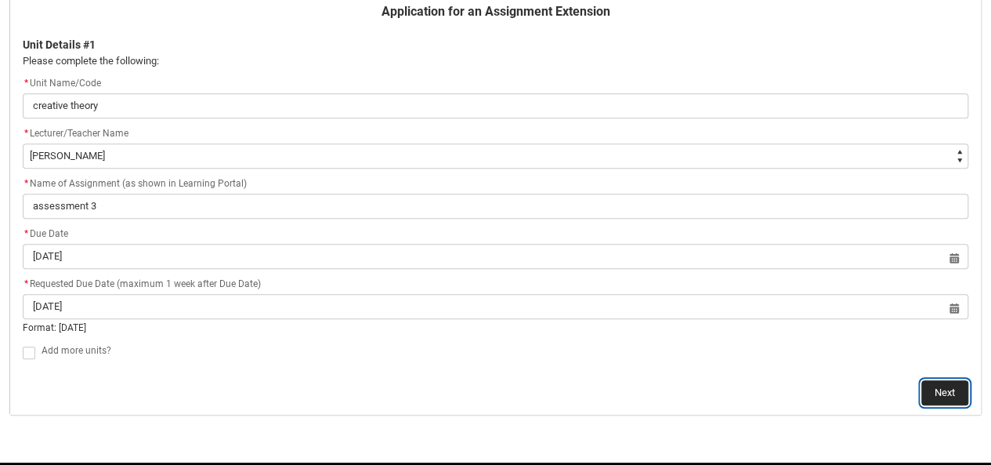
click at [948, 396] on button "Next" at bounding box center [944, 392] width 47 height 25
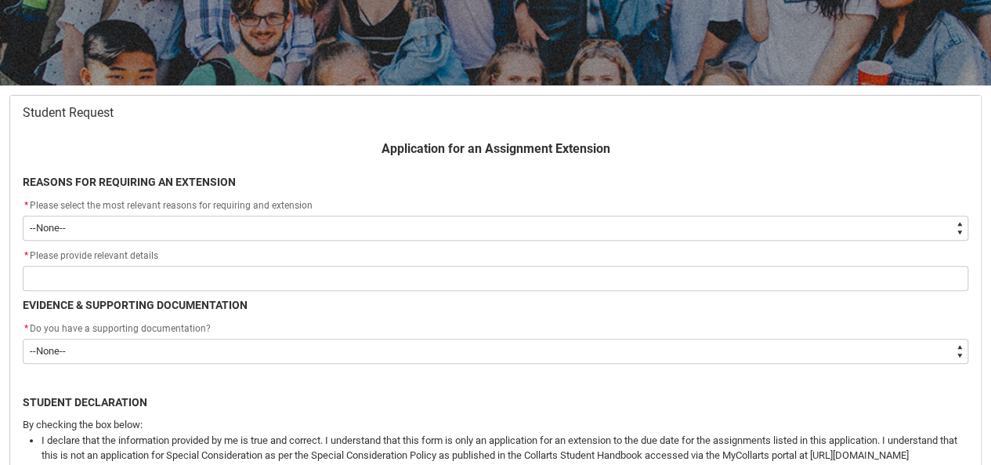
scroll to position [229, 0]
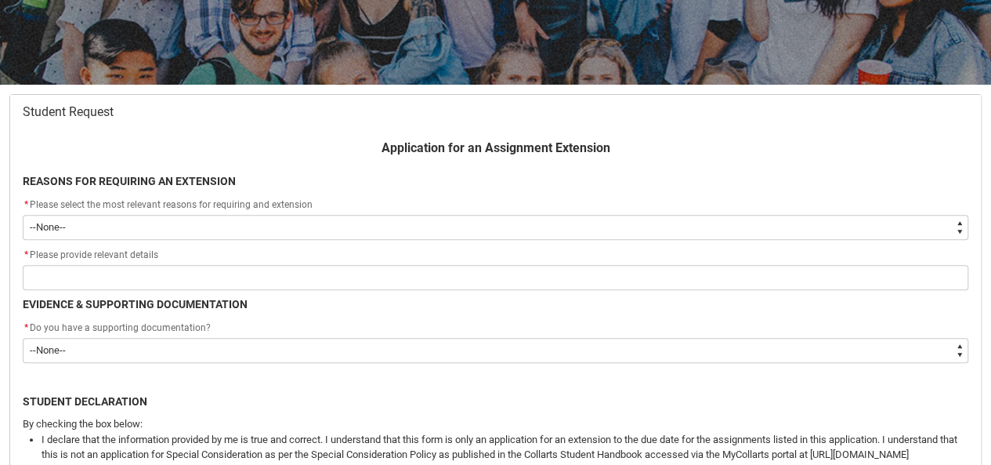
click at [262, 220] on select "--None-- Medical Reasons Work obligations Family obligations Academic Difficult…" at bounding box center [496, 227] width 946 height 25
click at [23, 215] on select "--None-- Medical Reasons Work obligations Family obligations Academic Difficult…" at bounding box center [496, 227] width 946 height 25
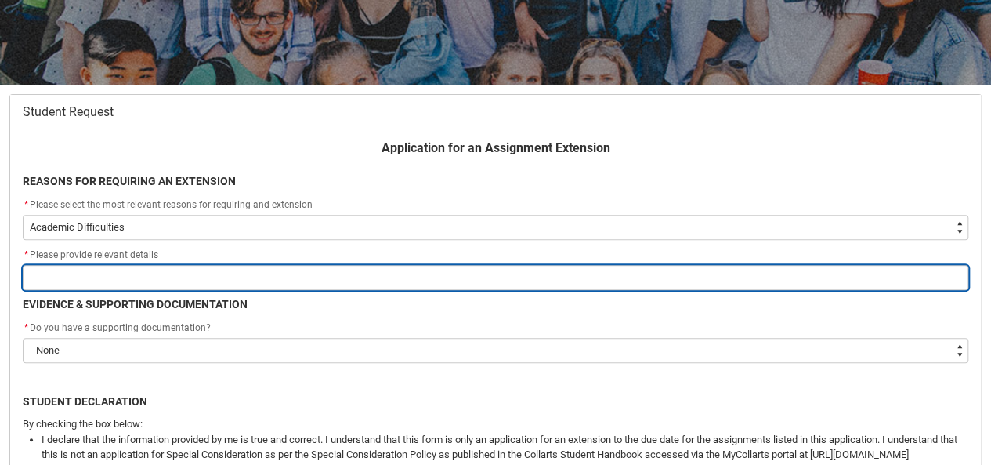
click at [86, 282] on input "Redu_Student_Request flow" at bounding box center [496, 277] width 946 height 25
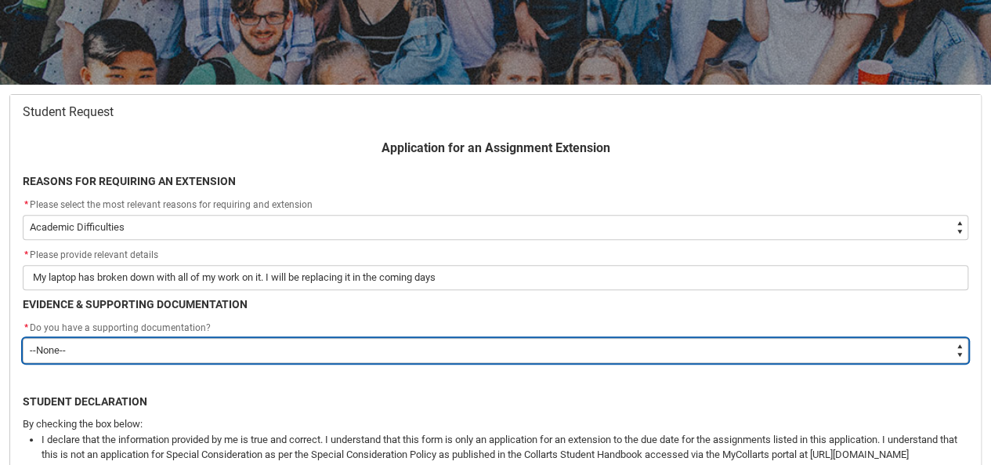
click at [127, 342] on select "--None-- Yes No" at bounding box center [496, 350] width 946 height 25
click at [23, 338] on select "--None-- Yes No" at bounding box center [496, 350] width 946 height 25
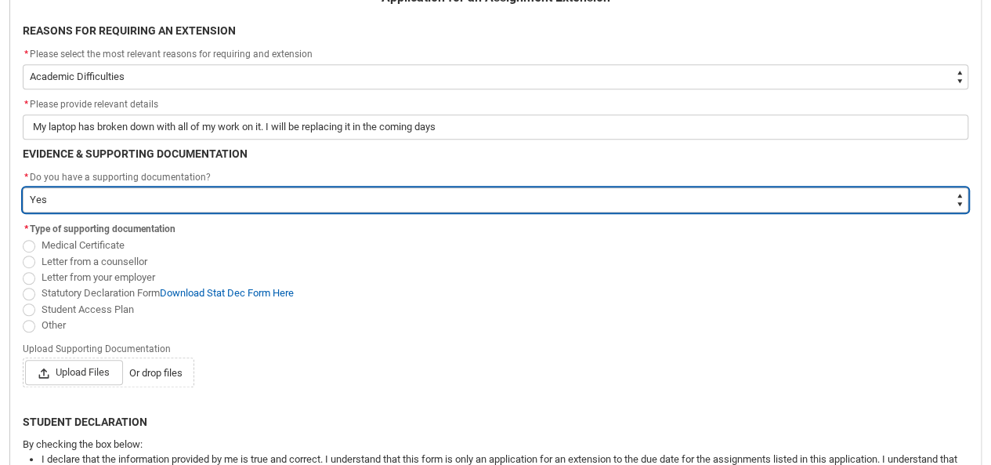
scroll to position [389, 0]
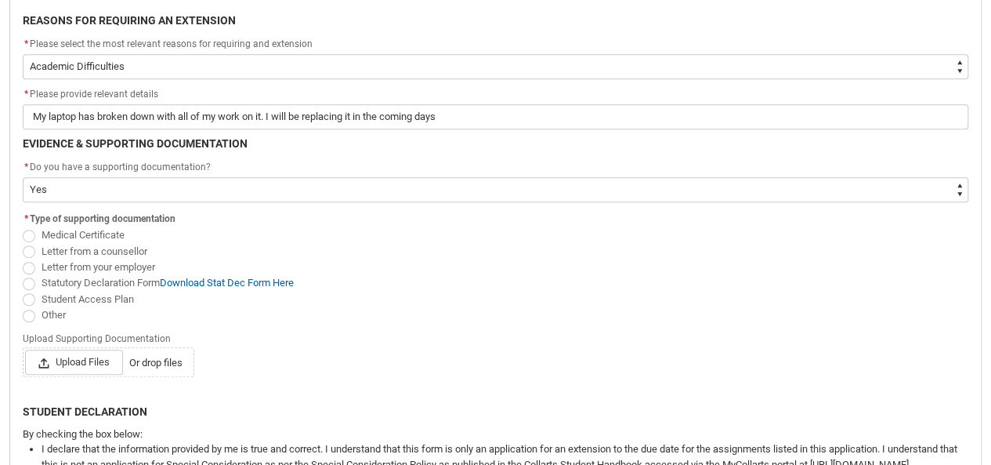
click at [30, 315] on span "Redu_Student_Request flow" at bounding box center [29, 315] width 13 height 13
click at [23, 306] on input "Other" at bounding box center [22, 306] width 1 height 1
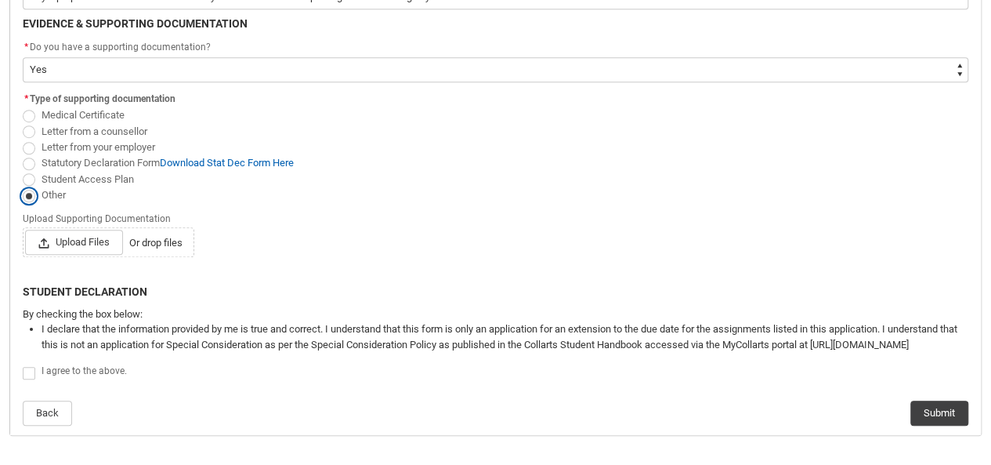
scroll to position [385, 0]
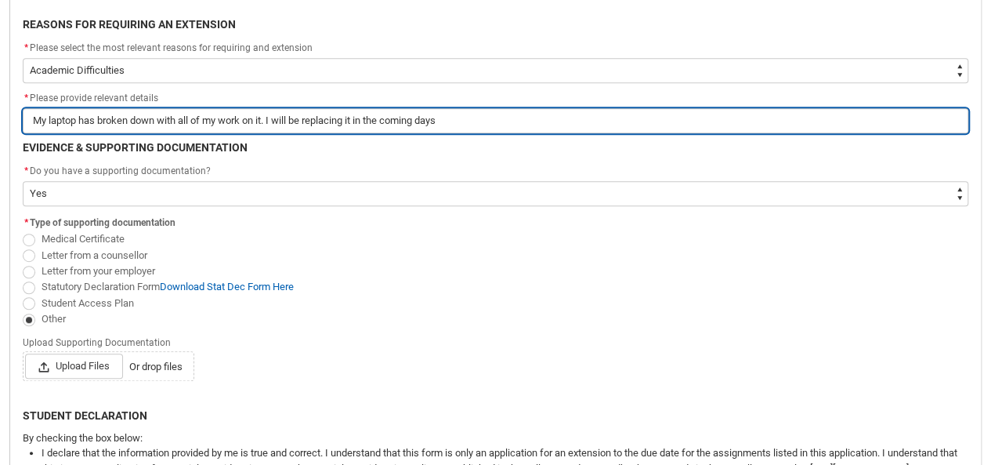
click at [453, 118] on input "My laptop has broken down with all of my work on it. I will be replacing it in …" at bounding box center [496, 120] width 946 height 25
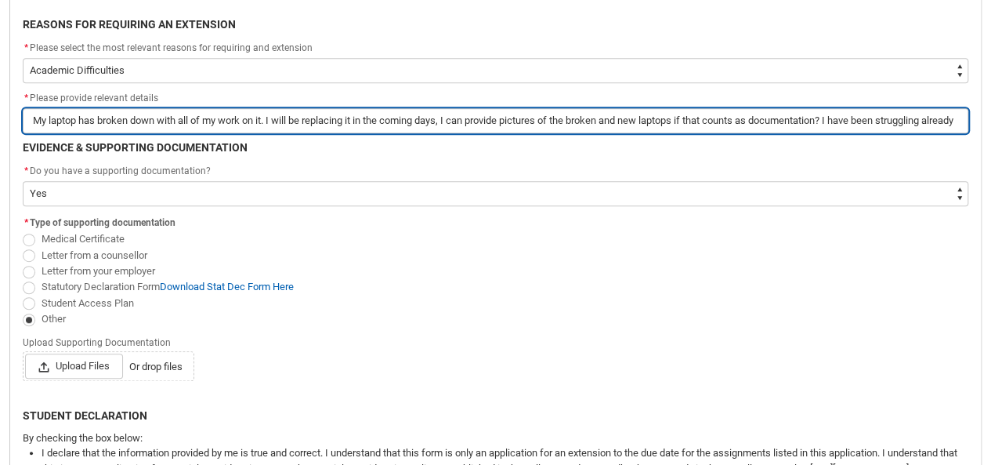
drag, startPoint x: 827, startPoint y: 119, endPoint x: 793, endPoint y: 121, distance: 34.6
click at [793, 121] on input "My laptop has broken down with all of my work on it. I will be replacing it in …" at bounding box center [496, 120] width 946 height 25
click at [952, 121] on input "My laptop has broken down with all of my work on it. I will be replacing it in …" at bounding box center [496, 120] width 946 height 25
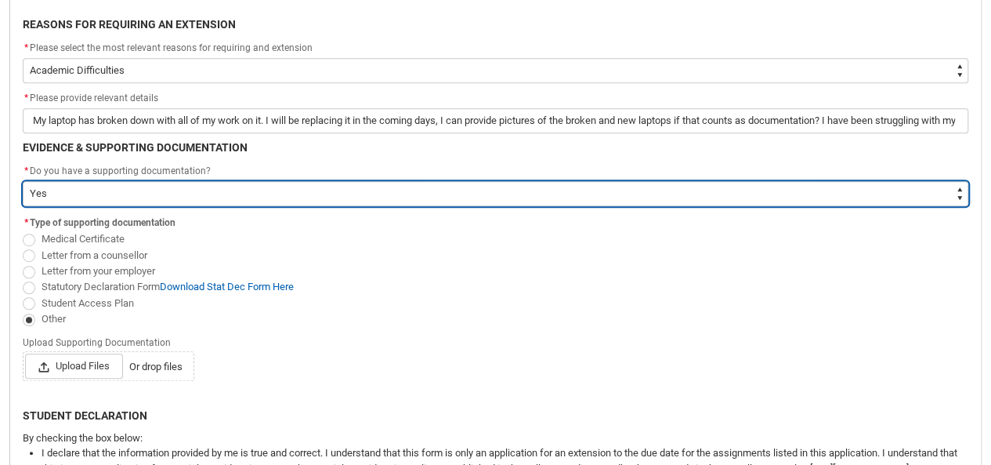
click at [530, 190] on select "--None-- Yes No" at bounding box center [496, 193] width 946 height 25
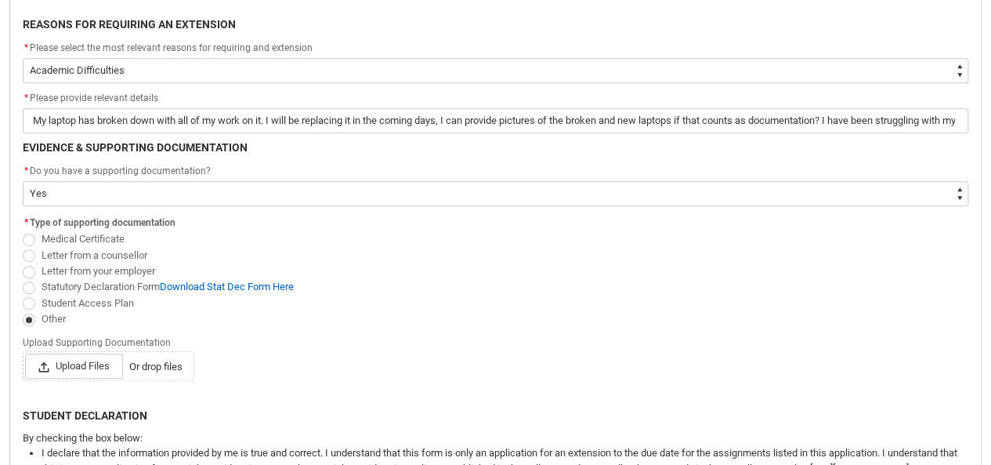
click at [442, 302] on span "Student Access Plan" at bounding box center [496, 303] width 946 height 16
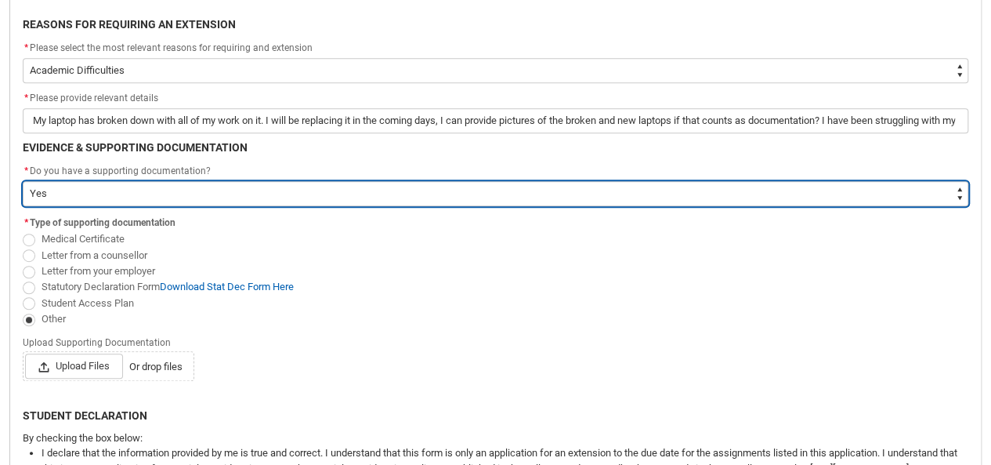
click at [193, 194] on select "--None-- Yes No" at bounding box center [496, 193] width 946 height 25
click at [23, 181] on select "--None-- Yes No" at bounding box center [496, 193] width 946 height 25
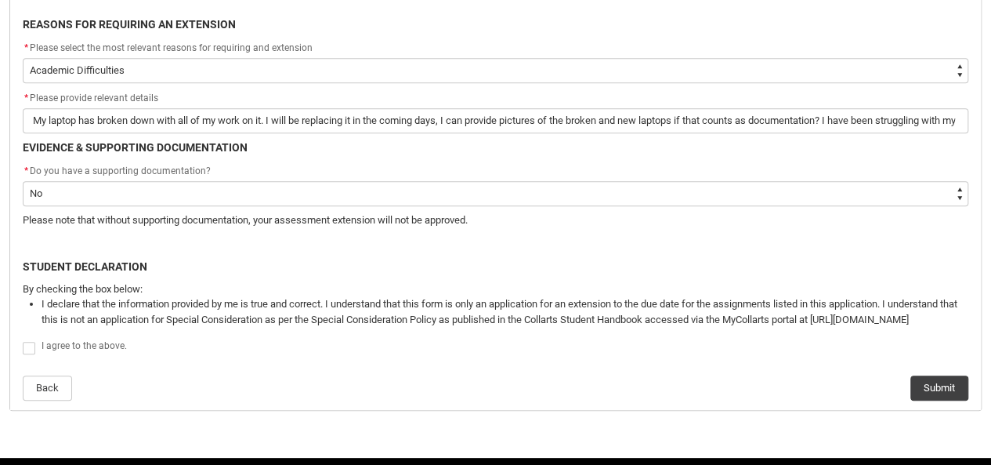
click at [24, 347] on span "Redu_Student_Request flow" at bounding box center [29, 348] width 13 height 13
click at [23, 339] on input "Redu_Student_Request flow" at bounding box center [22, 338] width 1 height 1
click at [925, 394] on button "Submit" at bounding box center [939, 387] width 58 height 25
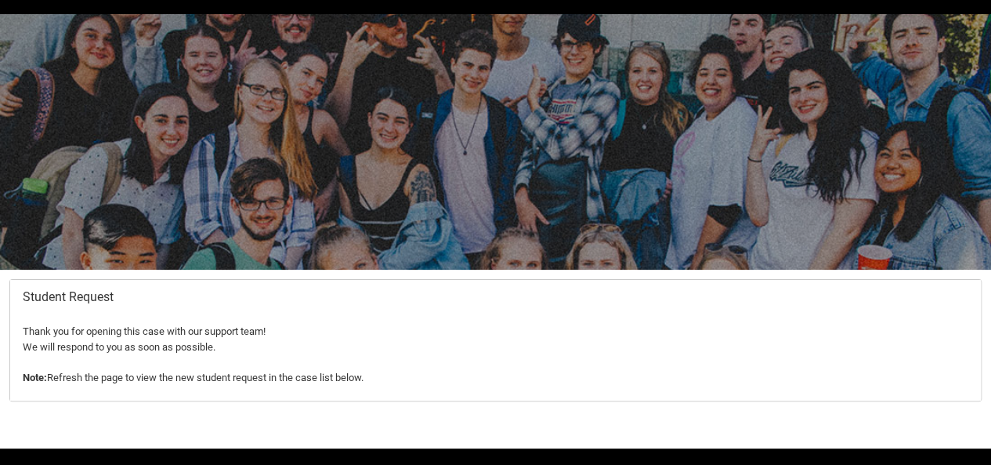
scroll to position [89, 0]
